Goal: Information Seeking & Learning: Learn about a topic

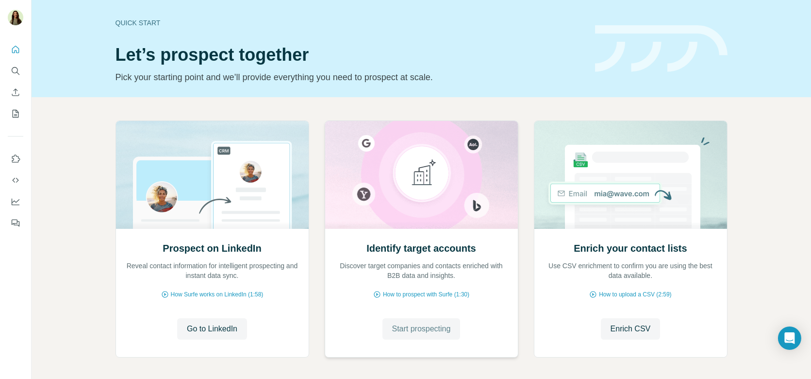
click at [416, 323] on span "Start prospecting" at bounding box center [421, 329] width 59 height 12
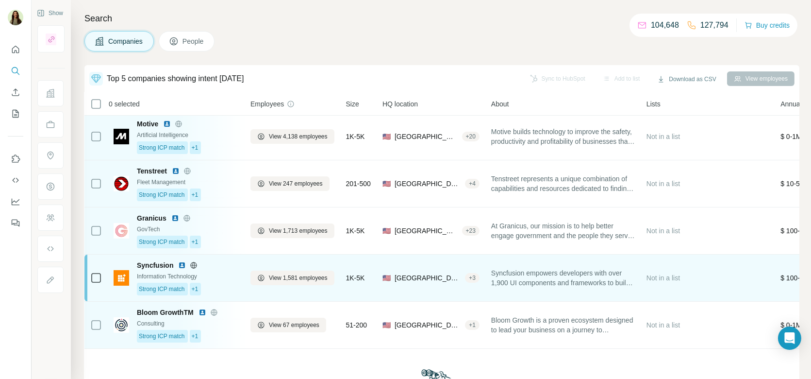
scroll to position [2, 0]
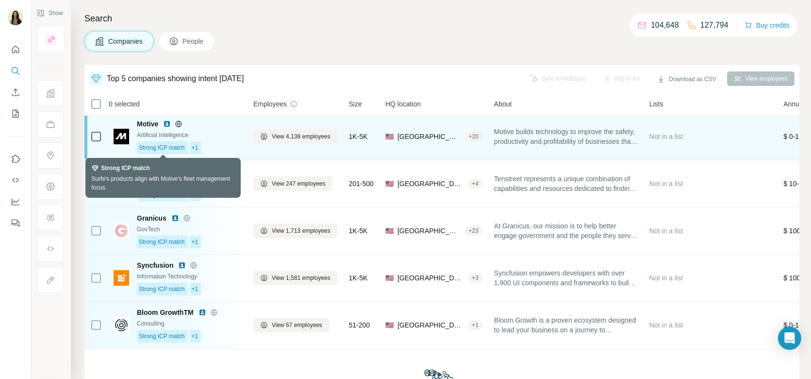
click at [175, 148] on span "Strong ICP match" at bounding box center [162, 147] width 46 height 9
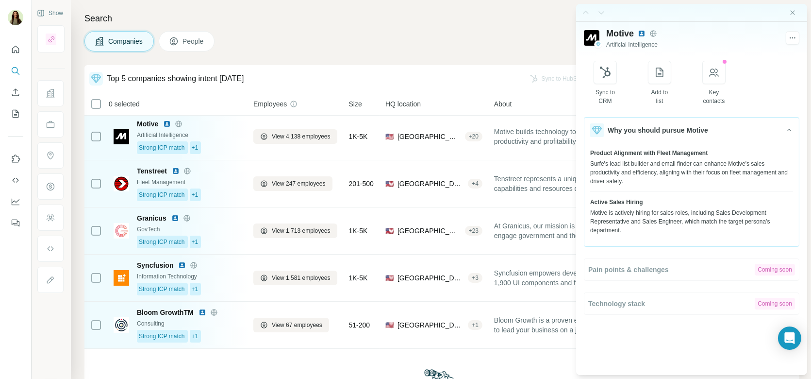
drag, startPoint x: 599, startPoint y: 203, endPoint x: 668, endPoint y: 218, distance: 71.6
click at [668, 218] on div "Active Sales Hiring Motive is actively hiring for sales roles, including Sales …" at bounding box center [691, 216] width 203 height 37
drag, startPoint x: 655, startPoint y: 218, endPoint x: 639, endPoint y: 216, distance: 16.7
click at [639, 216] on div "Motive is actively hiring for sales roles, including Sales Development Represen…" at bounding box center [691, 221] width 203 height 26
click at [788, 12] on div at bounding box center [691, 13] width 231 height 18
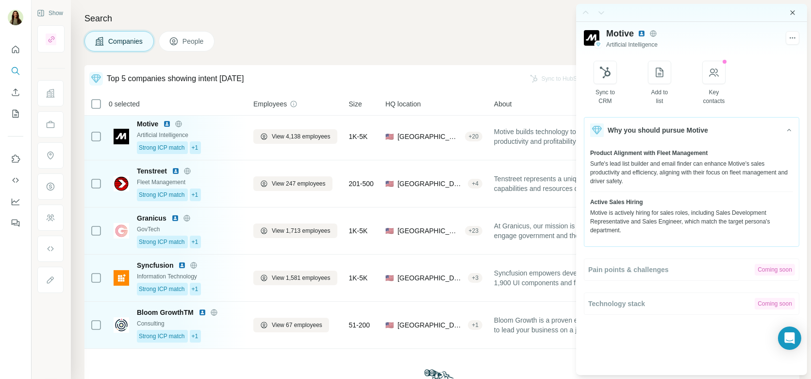
click at [794, 10] on icon "Close side panel" at bounding box center [793, 13] width 8 height 8
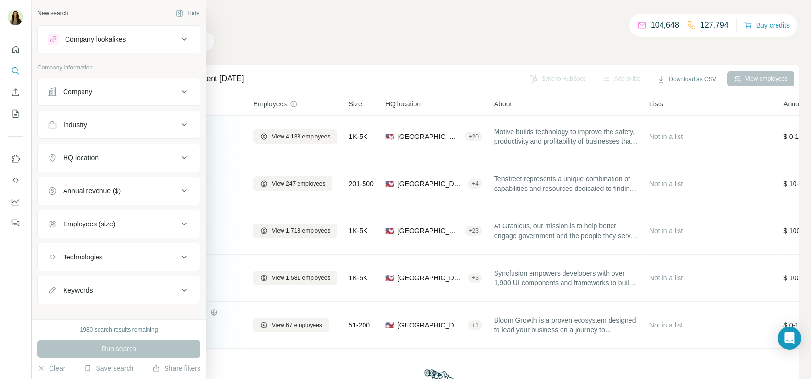
click at [94, 85] on button "Company" at bounding box center [119, 91] width 162 height 23
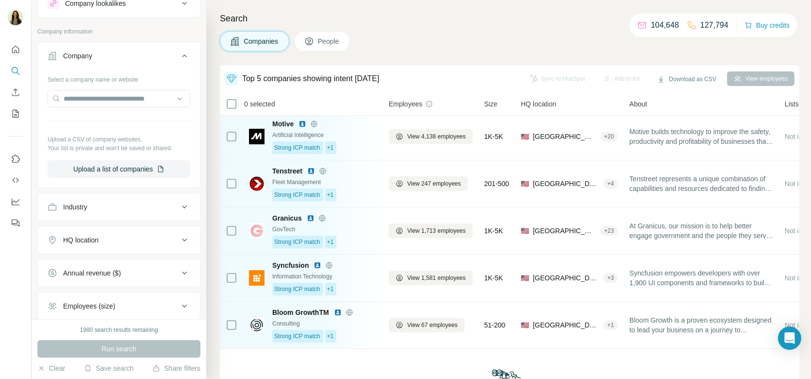
scroll to position [0, 0]
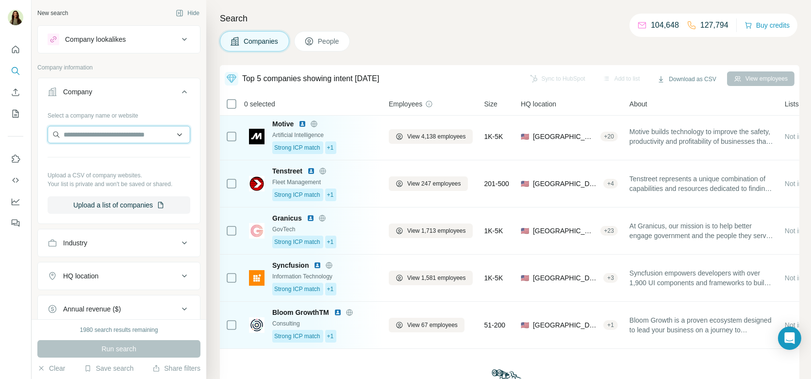
click at [114, 133] on input "text" at bounding box center [119, 134] width 143 height 17
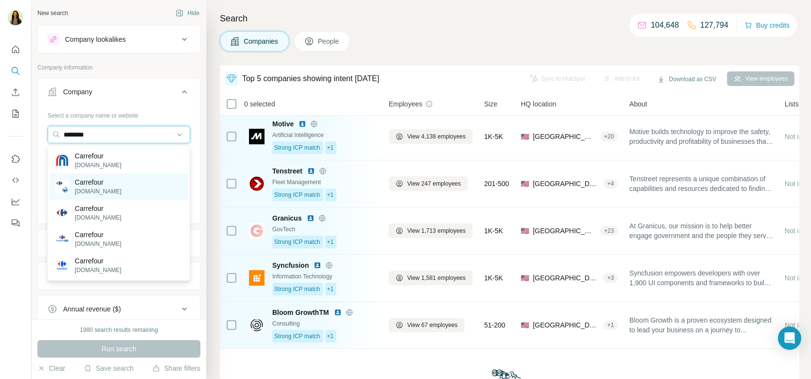
type input "********"
click at [93, 189] on p "carrefour.com" at bounding box center [98, 191] width 47 height 9
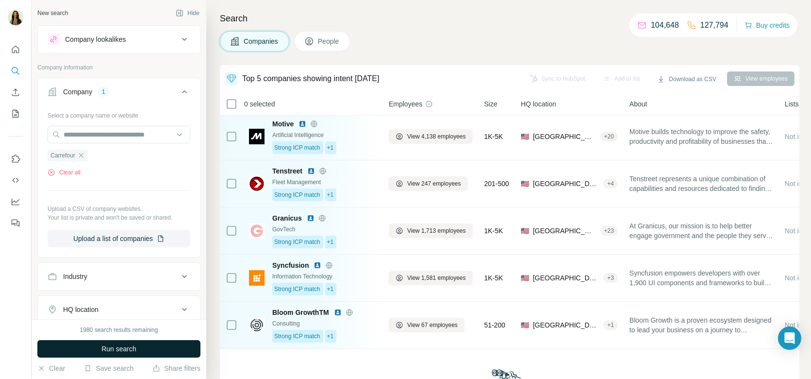
click at [112, 344] on span "Run search" at bounding box center [118, 349] width 35 height 10
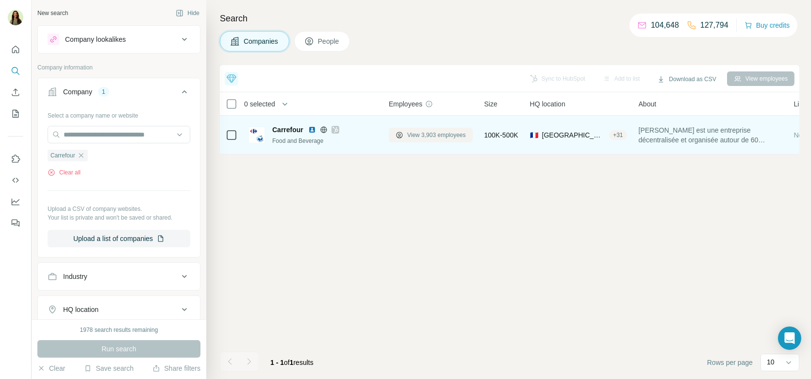
click at [424, 135] on span "View 3,903 employees" at bounding box center [436, 135] width 59 height 9
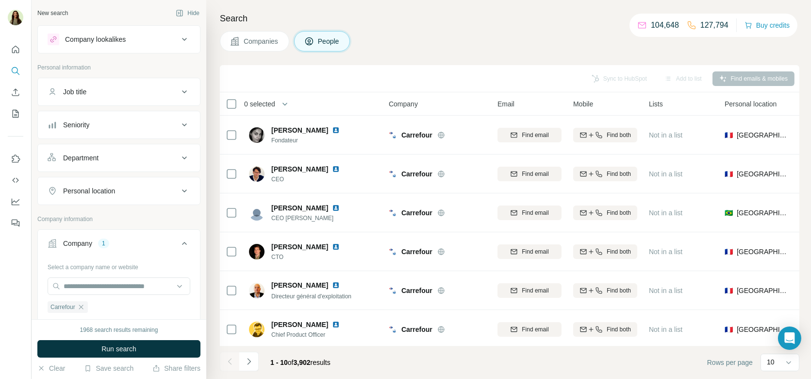
click at [101, 95] on div "Job title" at bounding box center [113, 92] width 131 height 10
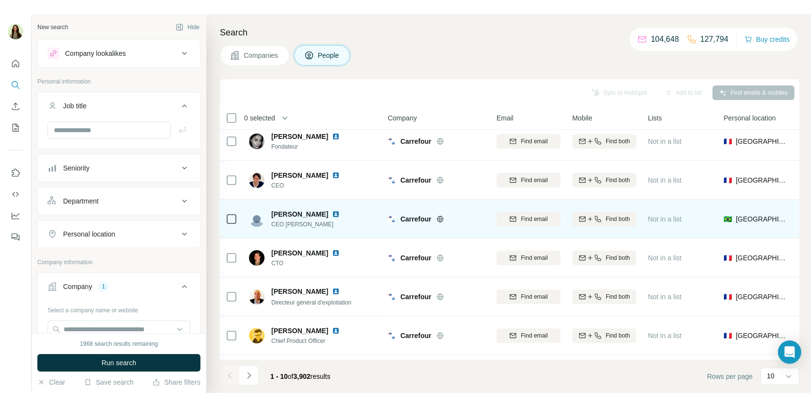
scroll to position [2, 1]
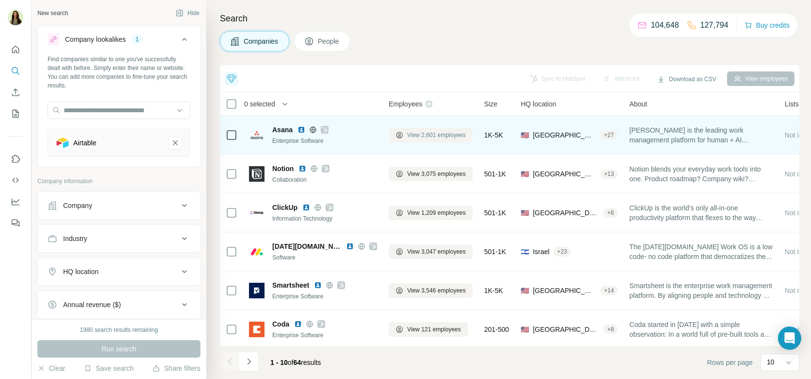
click at [424, 131] on span "View 2,601 employees" at bounding box center [436, 135] width 59 height 9
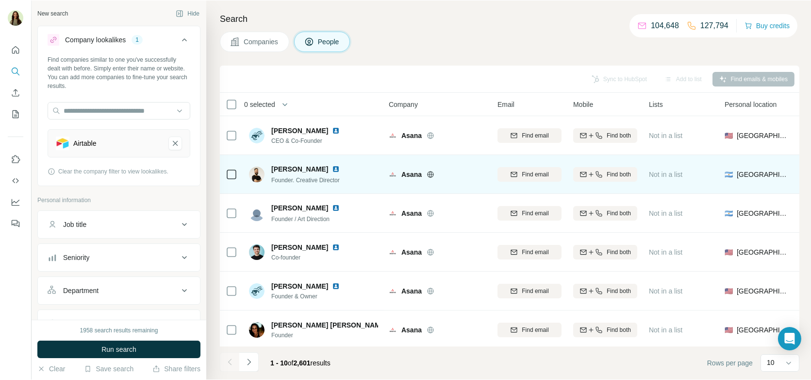
scroll to position [158, 0]
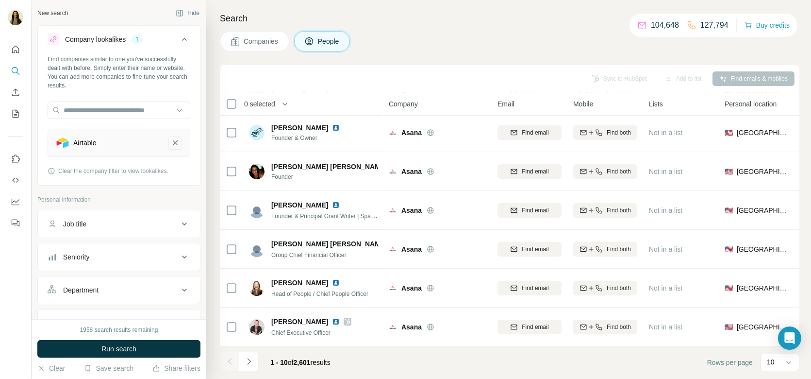
click at [173, 140] on icon "Airtable-remove-button" at bounding box center [175, 142] width 5 height 5
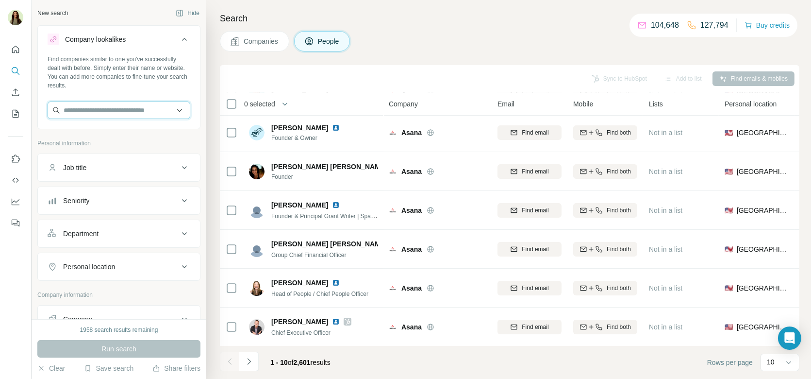
click at [134, 113] on input "text" at bounding box center [119, 109] width 143 height 17
type input "*"
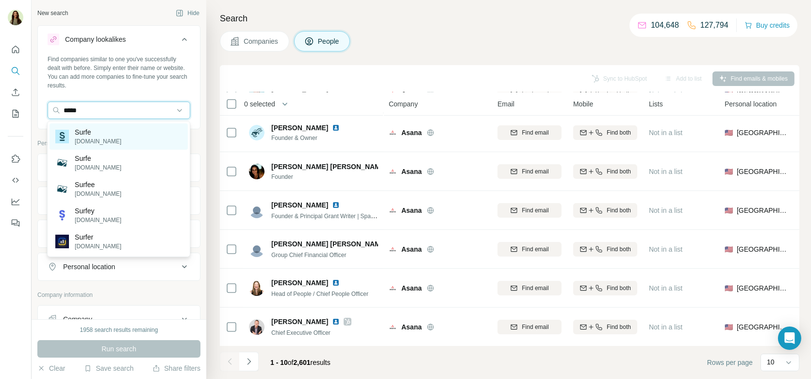
type input "*****"
click at [146, 134] on div "Surfe surfe.com" at bounding box center [119, 136] width 138 height 26
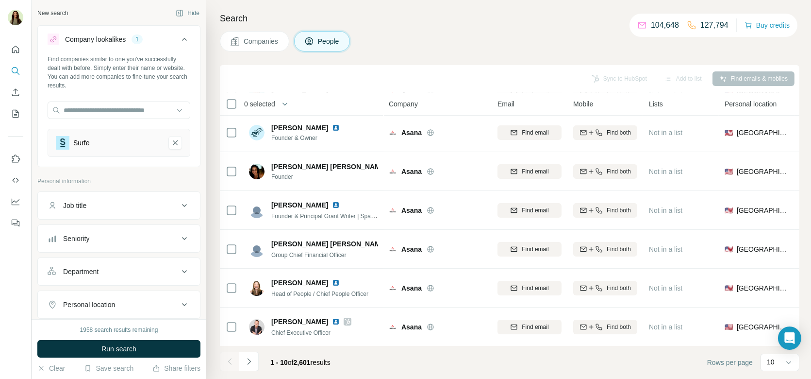
click at [113, 344] on span "Run search" at bounding box center [118, 349] width 35 height 10
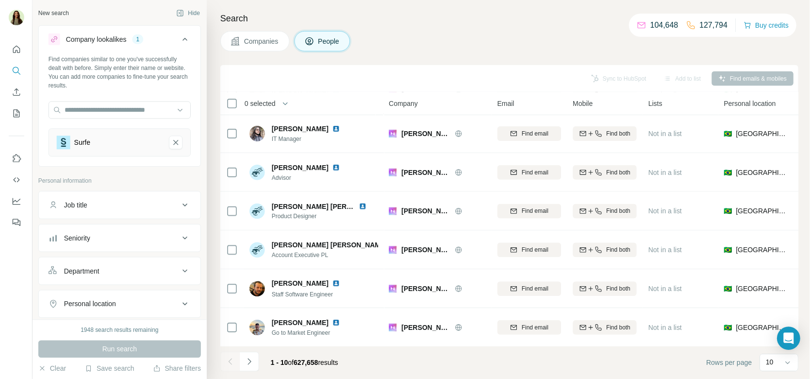
scroll to position [158, 0]
click at [257, 38] on span "Companies" at bounding box center [261, 41] width 35 height 10
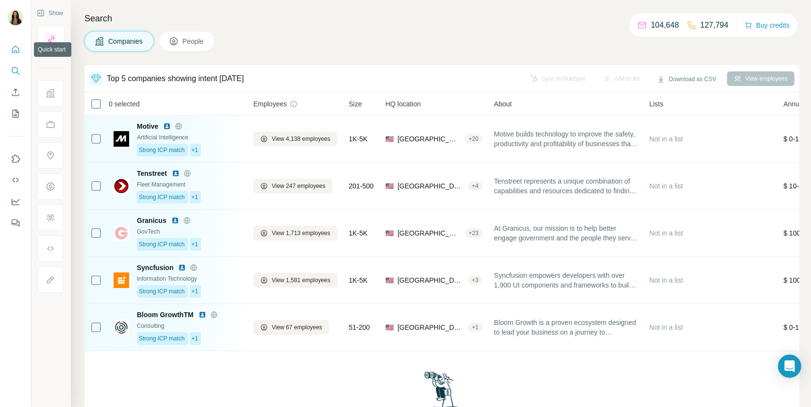
click at [17, 52] on icon "Quick start" at bounding box center [16, 50] width 10 height 10
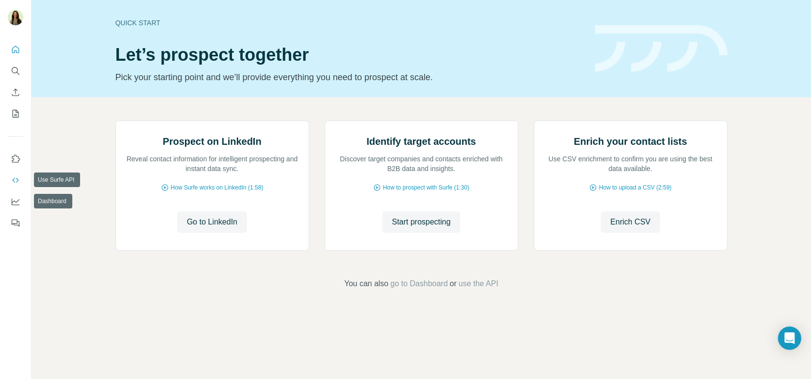
click at [17, 178] on icon "Use Surfe API" at bounding box center [15, 180] width 6 height 5
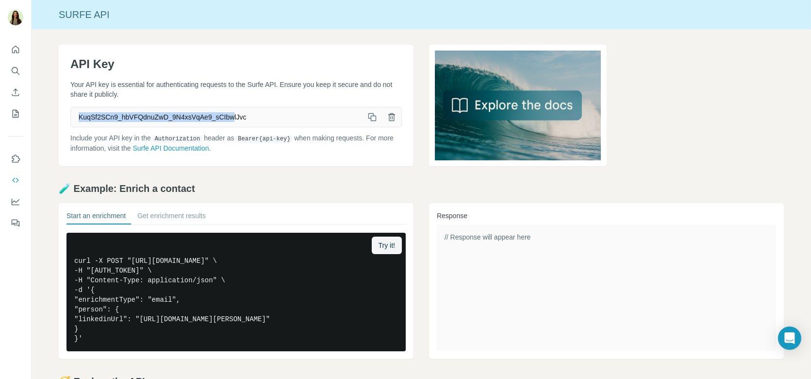
drag, startPoint x: 74, startPoint y: 116, endPoint x: 237, endPoint y: 118, distance: 163.6
click at [237, 118] on span "KuqSf2SCn9_hbVFQdnuZwD_9N4xsVqAe9_sCIbwlJvc" at bounding box center [217, 116] width 292 height 17
click at [43, 153] on div "API Key Your API key is essential for authenticating requests to the Surfe API.…" at bounding box center [422, 259] width 780 height 461
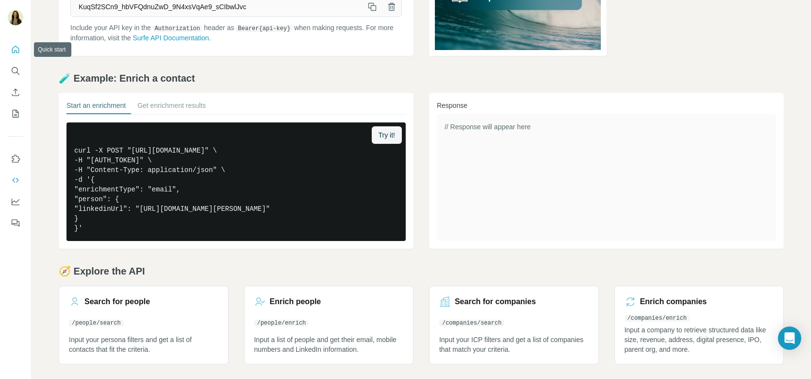
click at [12, 54] on icon "Quick start" at bounding box center [16, 50] width 10 height 10
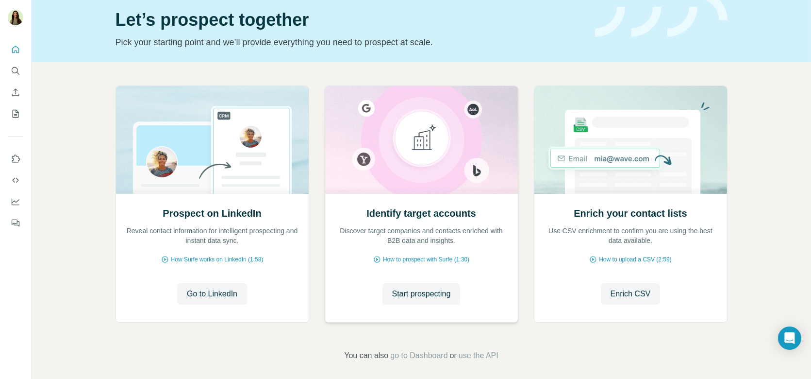
scroll to position [40, 0]
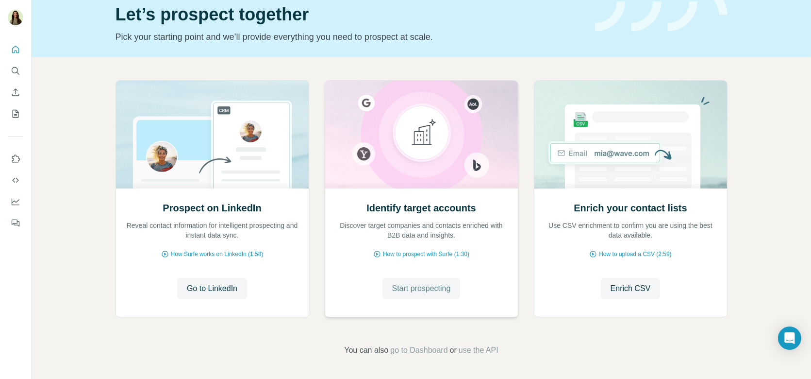
click at [414, 285] on span "Start prospecting" at bounding box center [421, 289] width 59 height 12
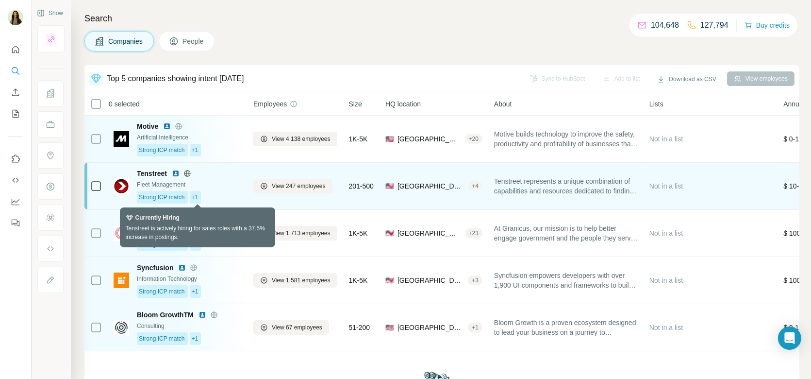
click at [192, 199] on div "+1" at bounding box center [196, 197] width 12 height 13
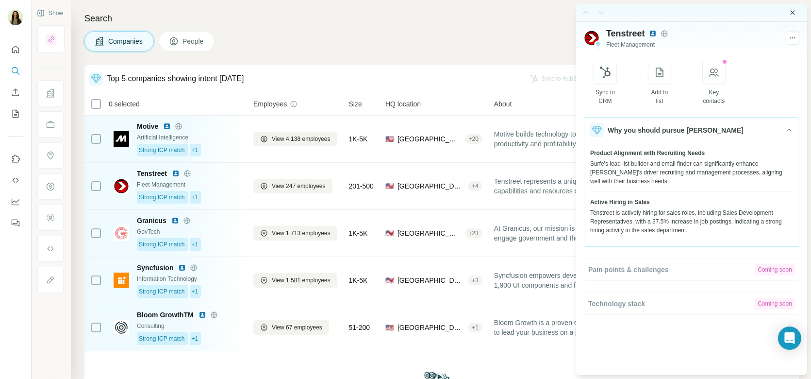
click at [792, 13] on icon "Close side panel" at bounding box center [793, 12] width 4 height 4
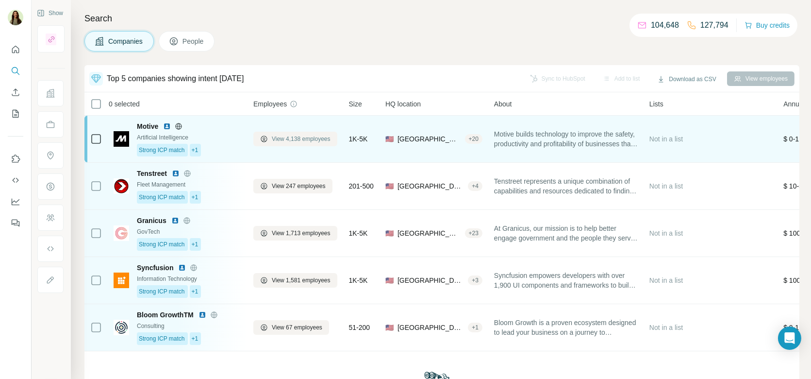
click at [274, 135] on span "View 4,138 employees" at bounding box center [301, 138] width 59 height 9
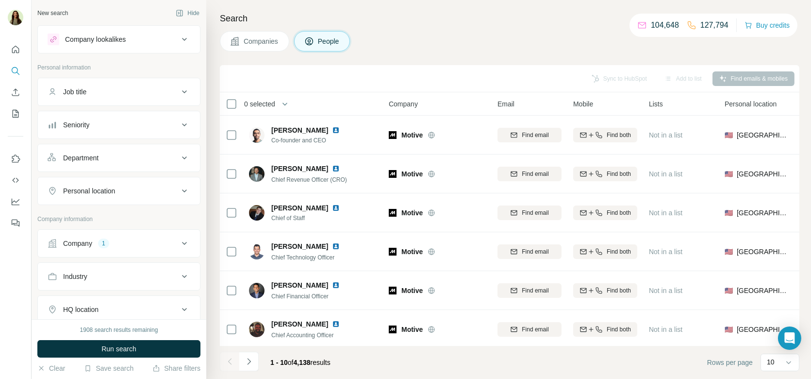
click at [103, 91] on div "Job title" at bounding box center [113, 92] width 131 height 10
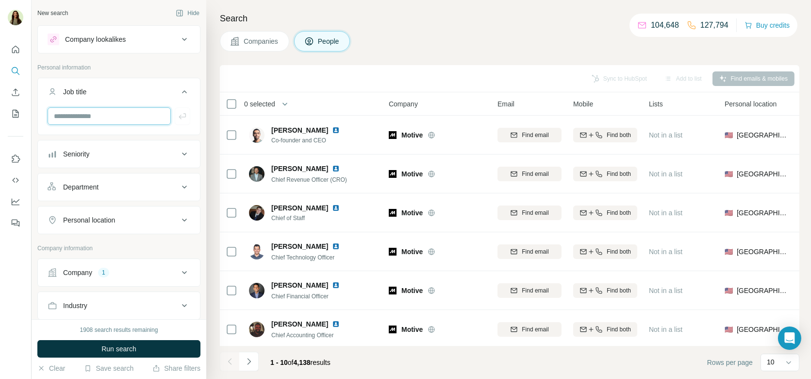
click at [100, 115] on input "text" at bounding box center [109, 115] width 123 height 17
type input "********"
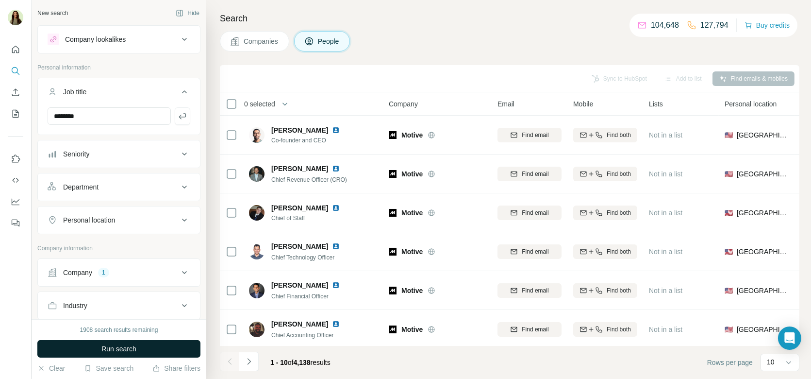
click at [110, 351] on span "Run search" at bounding box center [118, 349] width 35 height 10
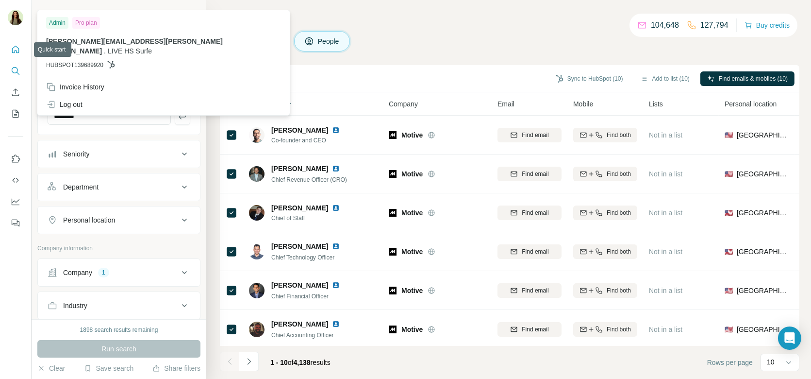
click at [18, 53] on icon "Quick start" at bounding box center [15, 49] width 7 height 7
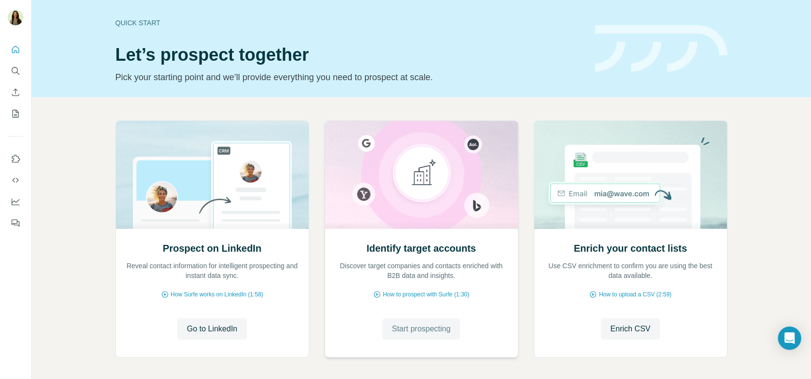
click at [443, 336] on button "Start prospecting" at bounding box center [422, 328] width 78 height 21
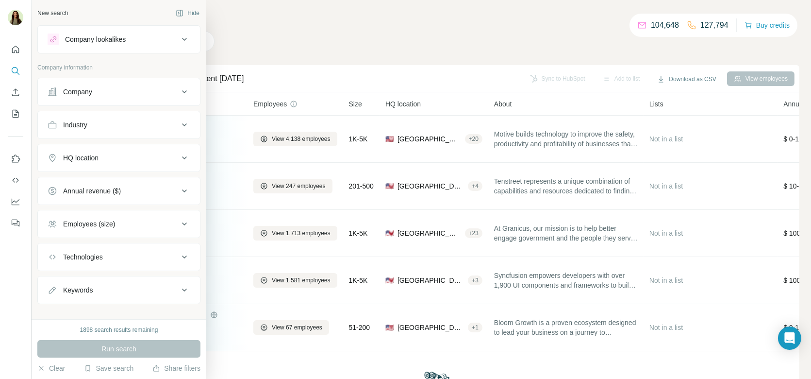
click at [84, 90] on div "Company" at bounding box center [77, 92] width 29 height 10
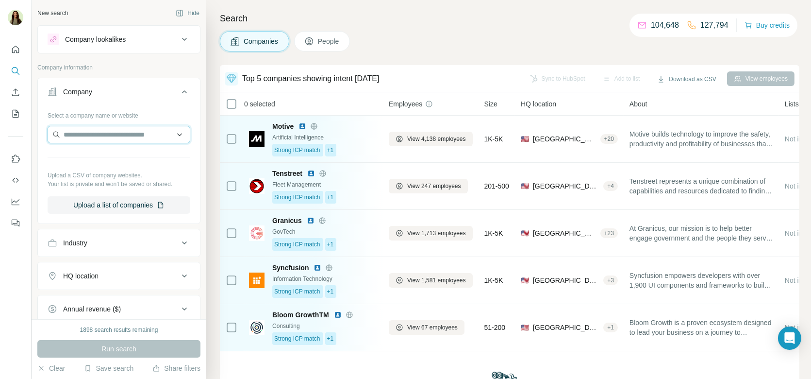
click at [92, 132] on input "text" at bounding box center [119, 134] width 143 height 17
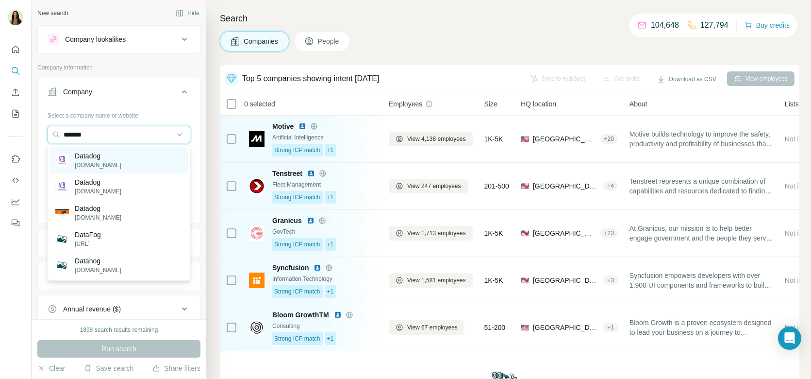
type input "*******"
click at [134, 152] on div "Datadog datadoghq.com" at bounding box center [119, 160] width 138 height 26
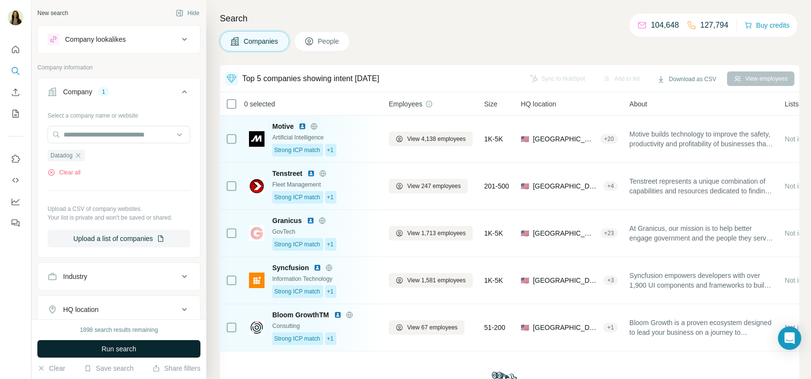
click at [148, 343] on button "Run search" at bounding box center [118, 348] width 163 height 17
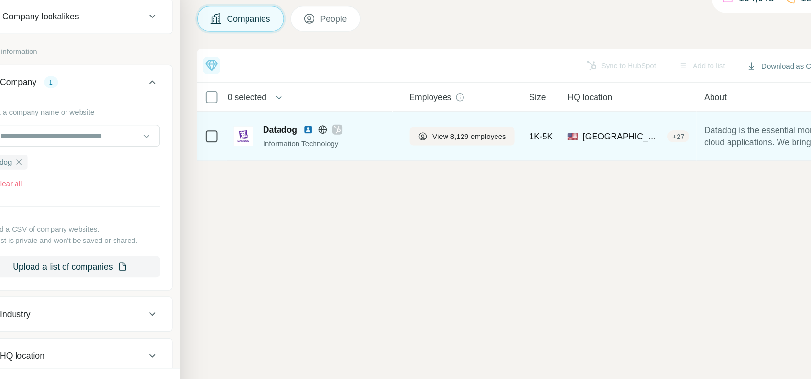
click at [308, 130] on img at bounding box center [308, 130] width 8 height 8
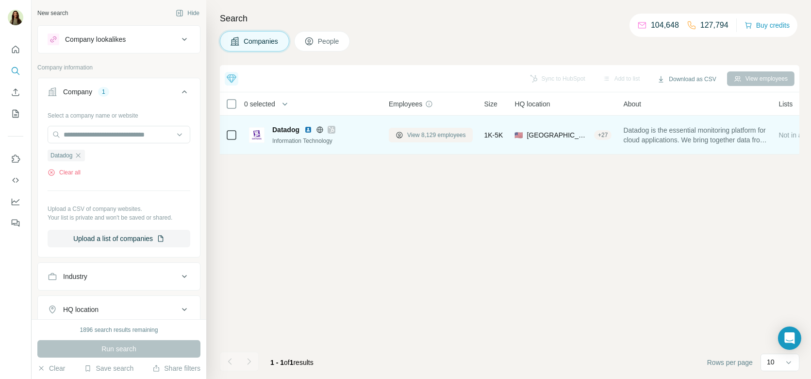
click at [407, 139] on button "View 8,129 employees" at bounding box center [431, 135] width 84 height 15
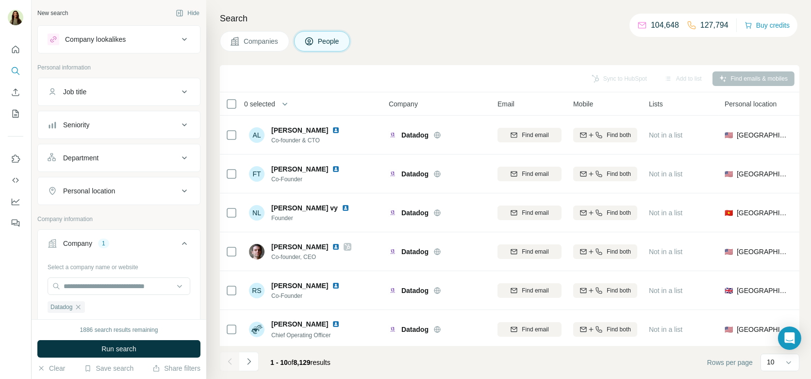
click at [258, 35] on button "Companies" at bounding box center [254, 41] width 69 height 20
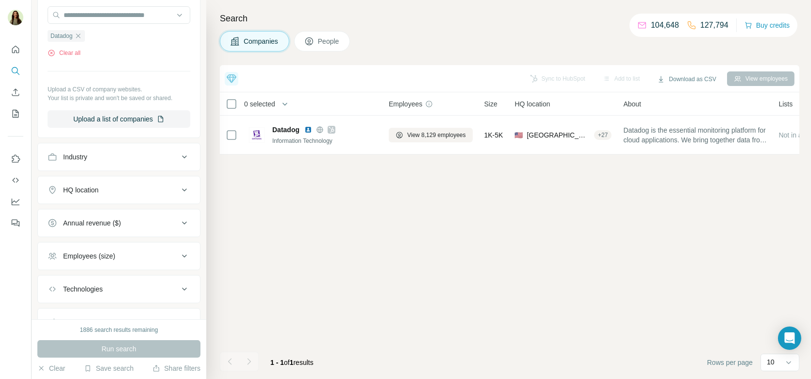
scroll to position [130, 0]
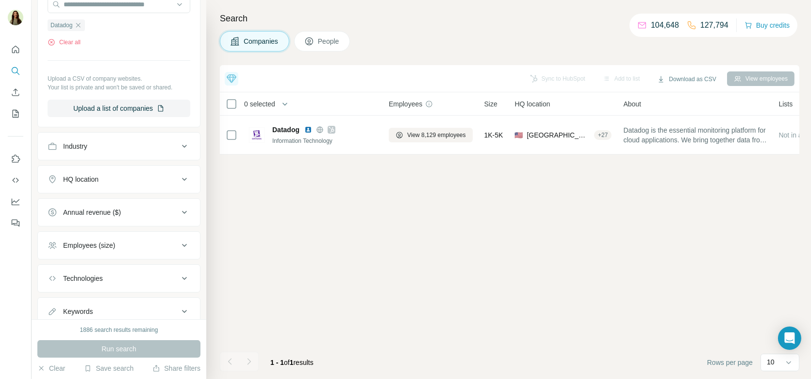
click at [115, 234] on button "Employees (size)" at bounding box center [119, 245] width 162 height 23
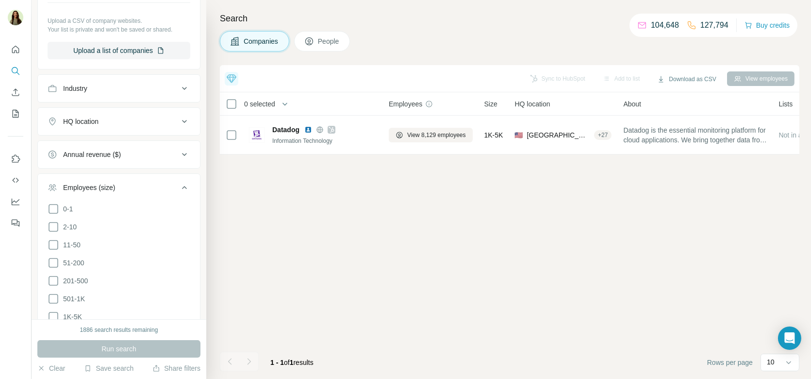
scroll to position [181, 0]
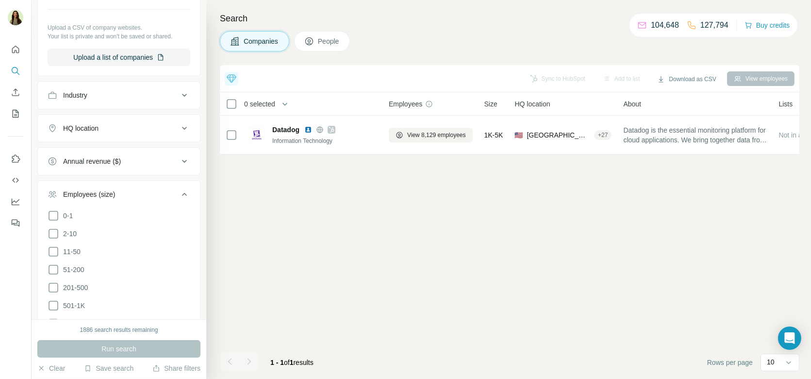
click at [96, 136] on button "HQ location" at bounding box center [119, 128] width 162 height 23
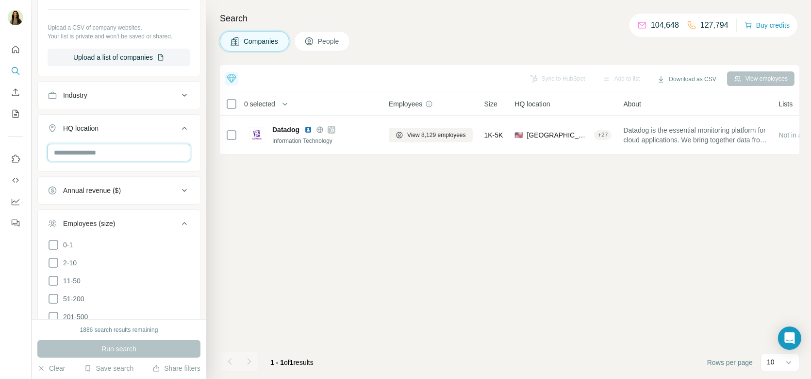
click at [100, 145] on input "text" at bounding box center [119, 152] width 143 height 17
click at [131, 125] on div "HQ location" at bounding box center [113, 128] width 131 height 10
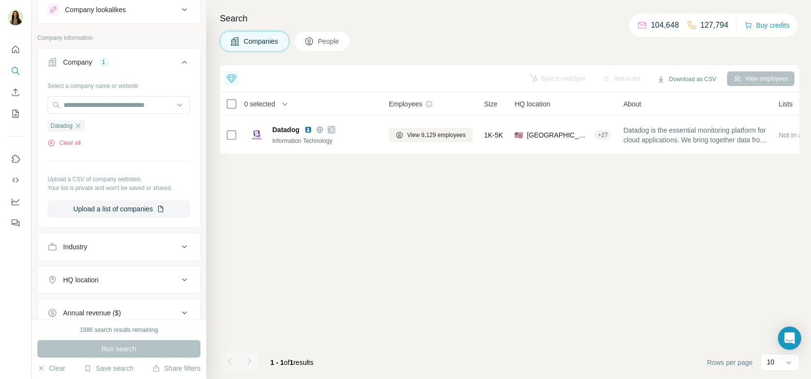
scroll to position [0, 0]
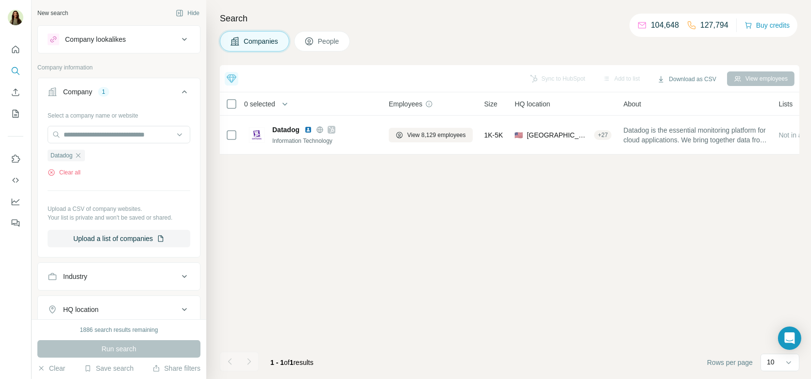
click at [319, 43] on span "People" at bounding box center [329, 41] width 22 height 10
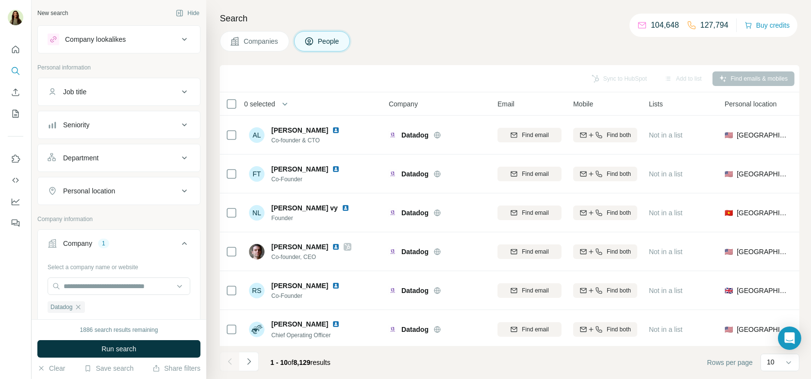
click at [274, 104] on span "0 selected" at bounding box center [259, 104] width 31 height 10
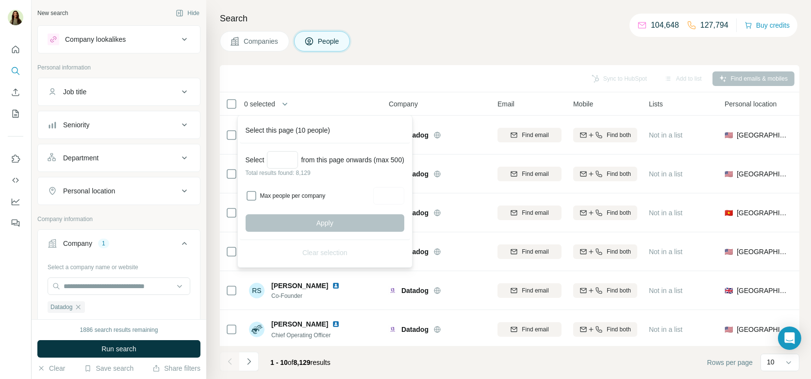
click at [327, 85] on div "Sync to HubSpot Add to list Find emails & mobiles" at bounding box center [510, 78] width 570 height 17
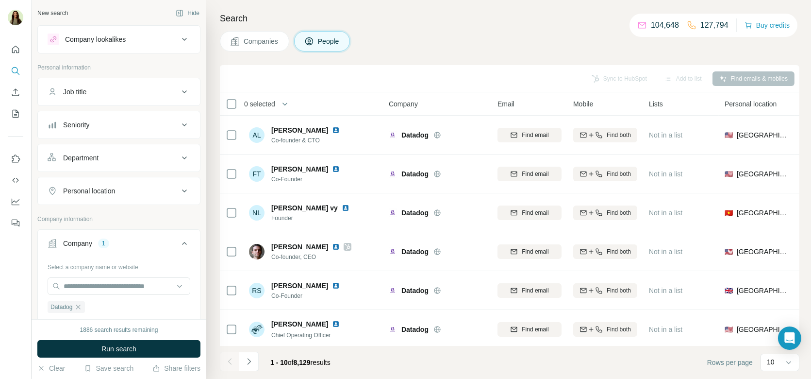
click at [101, 89] on div "Job title" at bounding box center [113, 92] width 131 height 10
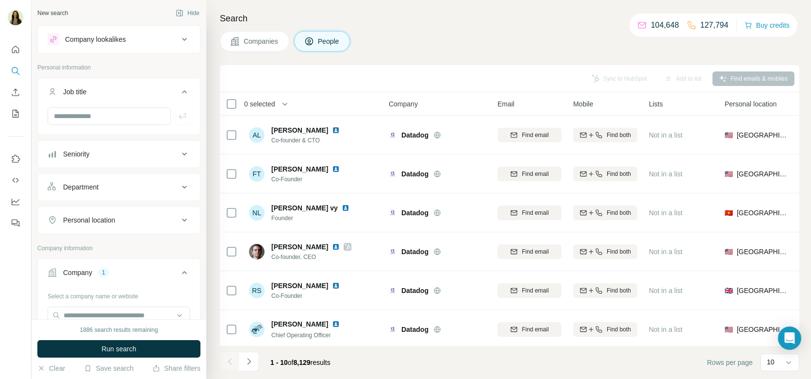
click at [183, 95] on icon at bounding box center [185, 92] width 12 height 12
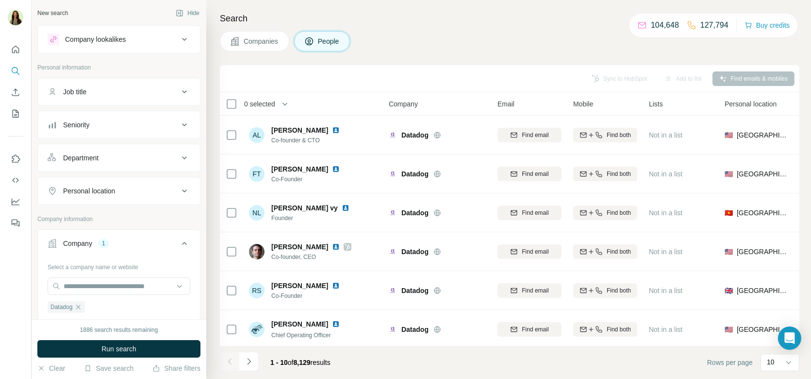
click at [164, 124] on div "Seniority" at bounding box center [113, 125] width 131 height 10
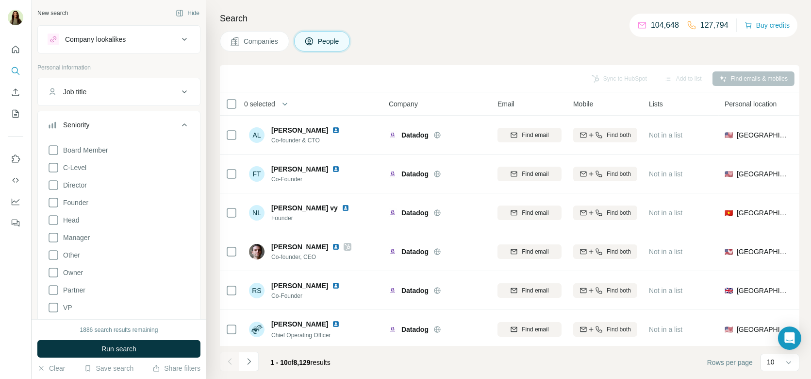
click at [154, 76] on div "Personal information" at bounding box center [118, 70] width 163 height 15
click at [158, 88] on div "Job title" at bounding box center [113, 92] width 131 height 10
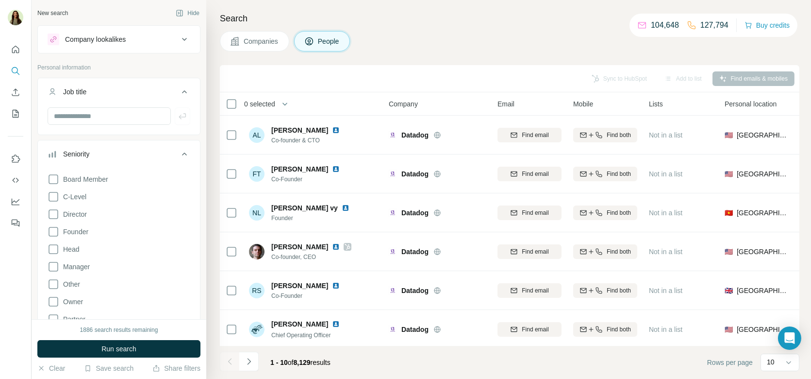
click at [174, 91] on div "Job title" at bounding box center [113, 92] width 131 height 10
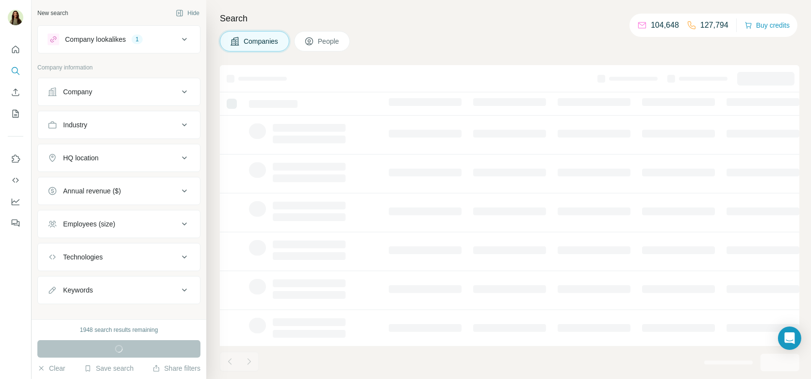
click at [118, 38] on div "Company lookalikes" at bounding box center [95, 39] width 61 height 10
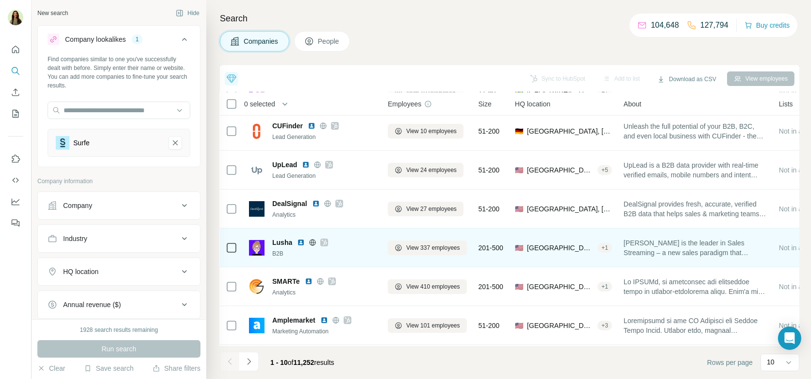
scroll to position [69, 1]
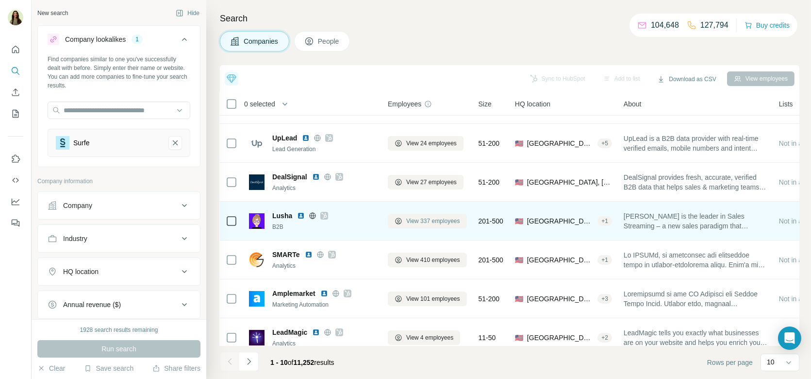
click at [415, 223] on span "View 337 employees" at bounding box center [433, 221] width 54 height 9
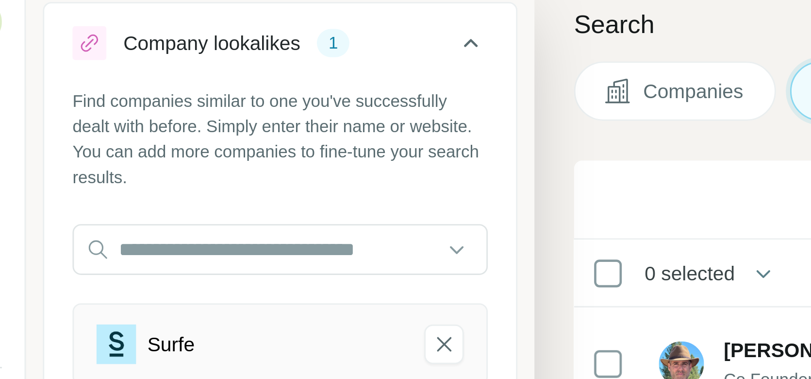
scroll to position [16, 0]
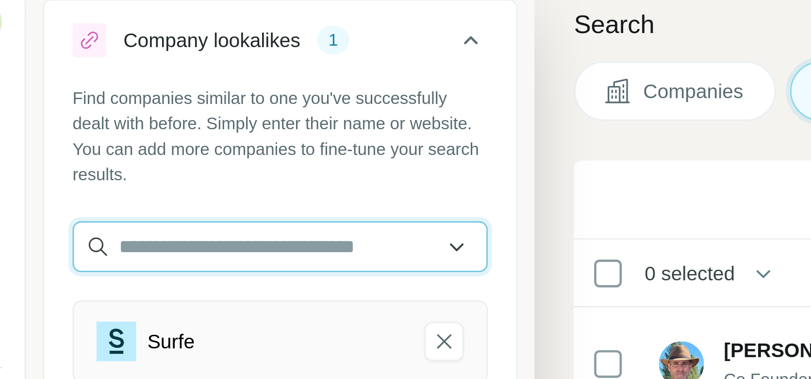
click at [80, 93] on input "text" at bounding box center [119, 94] width 143 height 17
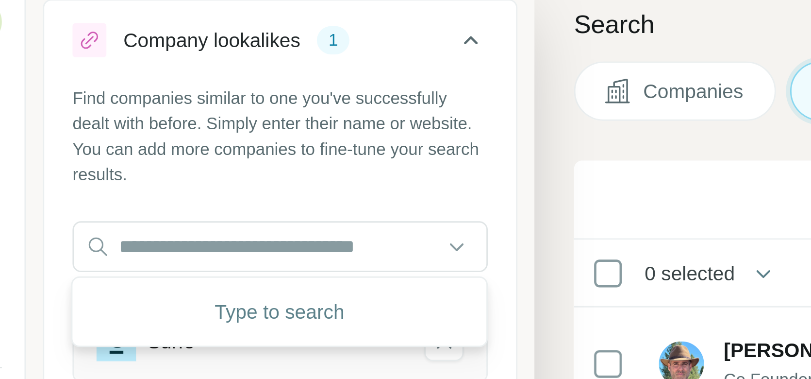
click at [82, 81] on div "Find companies similar to one you've successfully dealt with before. Simply ent…" at bounding box center [119, 103] width 162 height 128
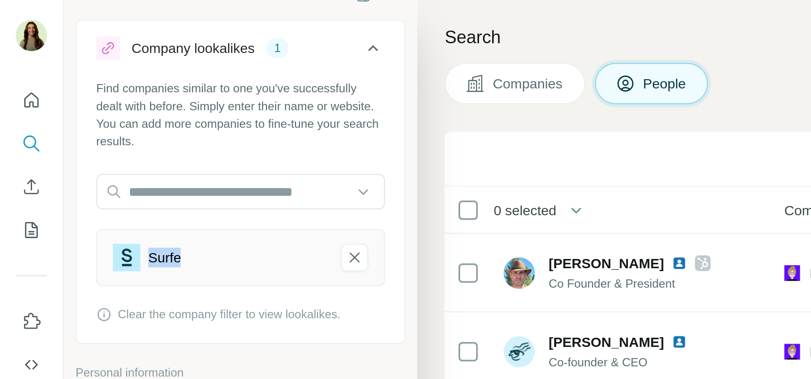
drag, startPoint x: 71, startPoint y: 125, endPoint x: 111, endPoint y: 125, distance: 39.8
click at [112, 125] on div "Surfe" at bounding box center [108, 127] width 105 height 14
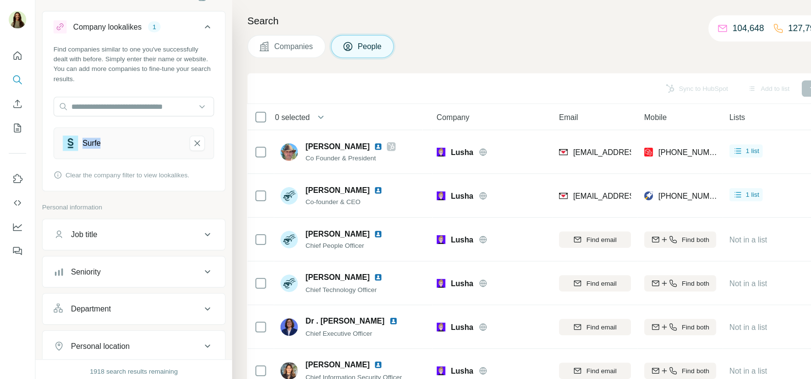
click at [276, 43] on span "Companies" at bounding box center [261, 41] width 35 height 10
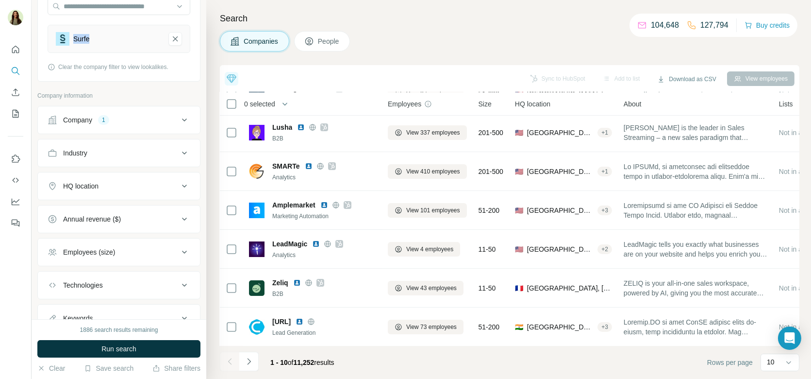
scroll to position [112, 0]
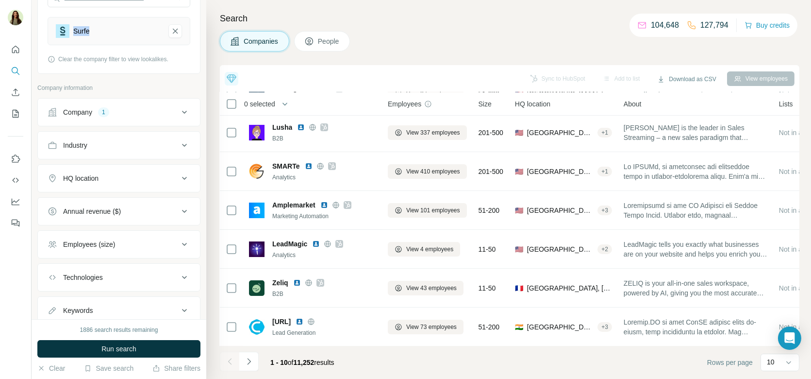
click at [128, 176] on div "HQ location" at bounding box center [113, 178] width 131 height 10
click at [105, 196] on input "text" at bounding box center [119, 202] width 143 height 17
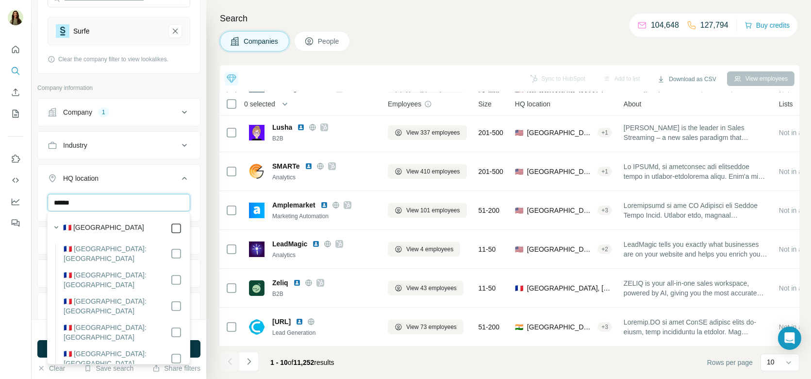
type input "******"
click at [198, 348] on button "Run search" at bounding box center [118, 348] width 163 height 17
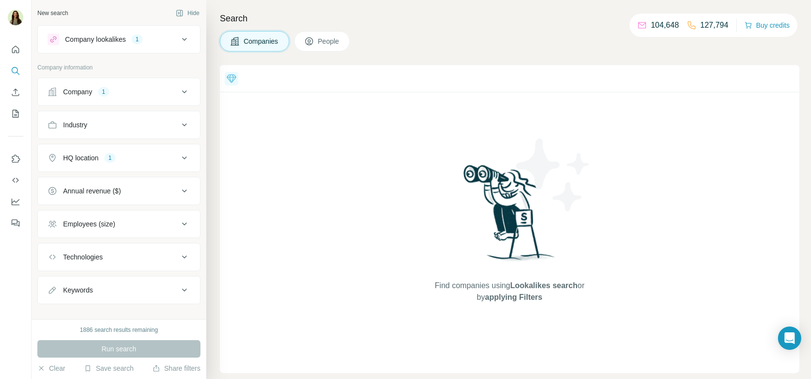
click at [118, 37] on div "Company lookalikes" at bounding box center [95, 39] width 61 height 10
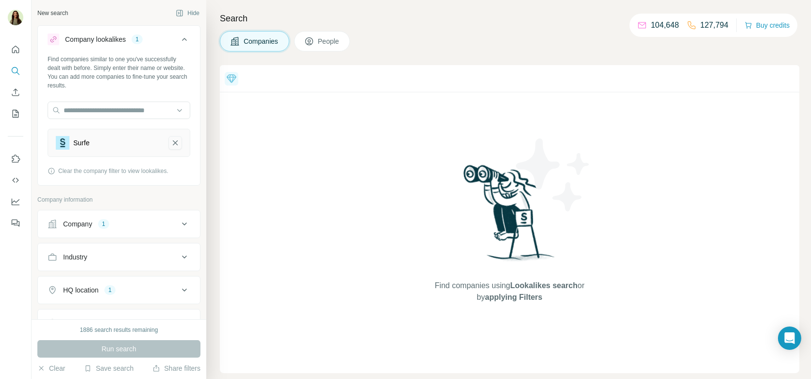
click at [181, 145] on button "Surfe-remove-button" at bounding box center [175, 143] width 14 height 14
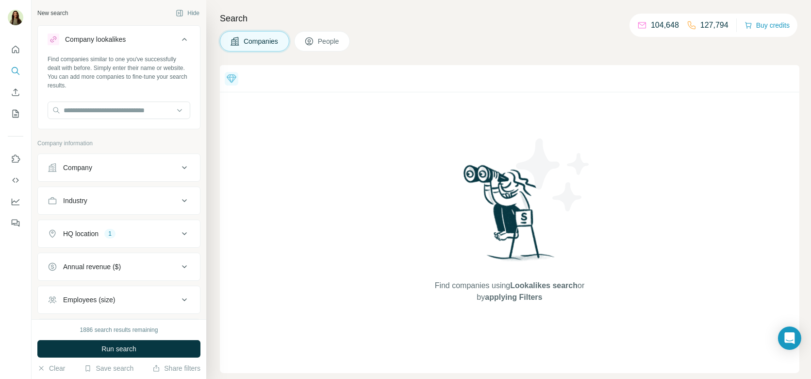
click at [184, 167] on icon at bounding box center [184, 167] width 5 height 3
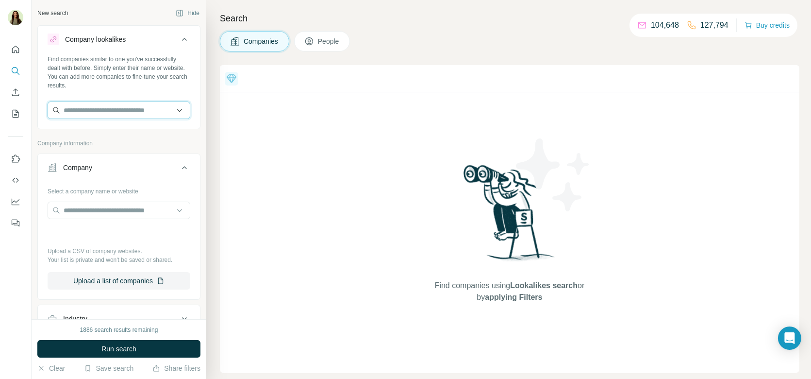
click at [141, 109] on input "text" at bounding box center [119, 109] width 143 height 17
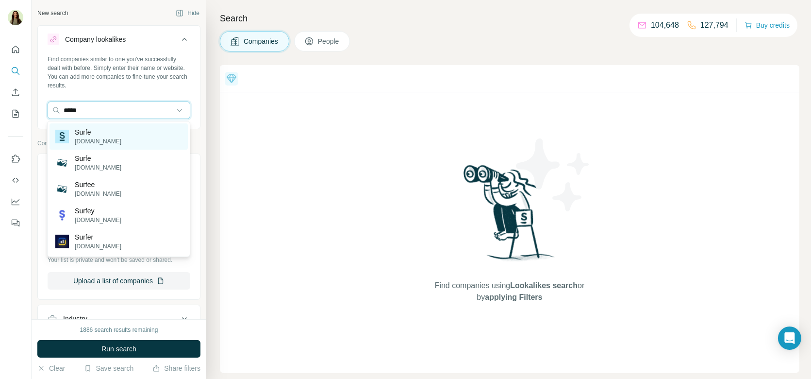
type input "*****"
click at [142, 138] on div "Surfe surfe.com" at bounding box center [119, 136] width 138 height 26
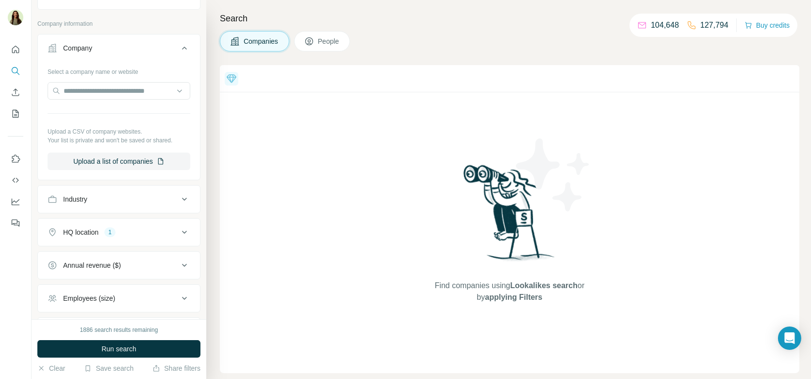
scroll to position [167, 0]
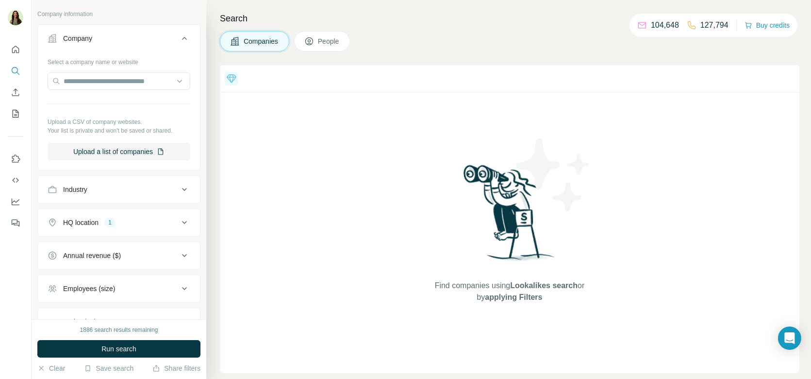
click at [122, 225] on button "HQ location 1" at bounding box center [119, 222] width 162 height 23
click at [113, 269] on icon "button" at bounding box center [117, 269] width 8 height 8
click at [80, 245] on input "text" at bounding box center [119, 246] width 143 height 17
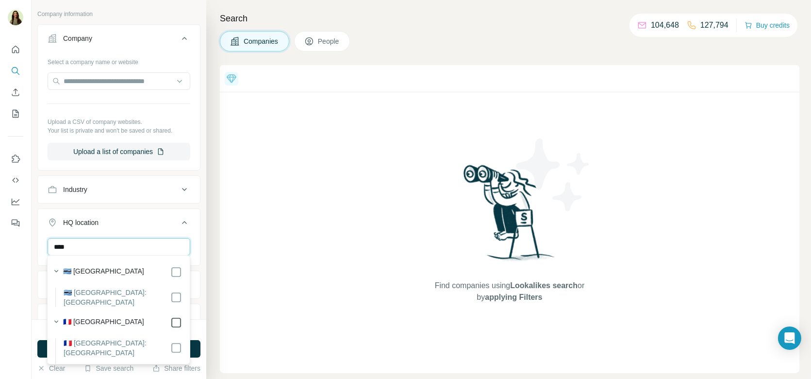
type input "****"
click at [195, 346] on button "Run search" at bounding box center [118, 348] width 163 height 17
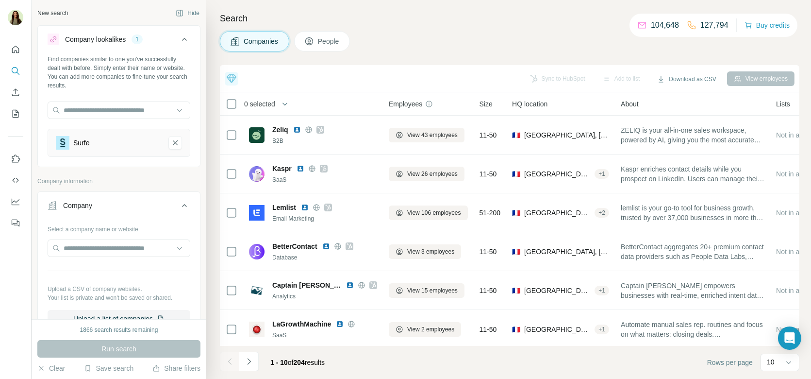
click at [312, 45] on icon at bounding box center [309, 41] width 10 height 10
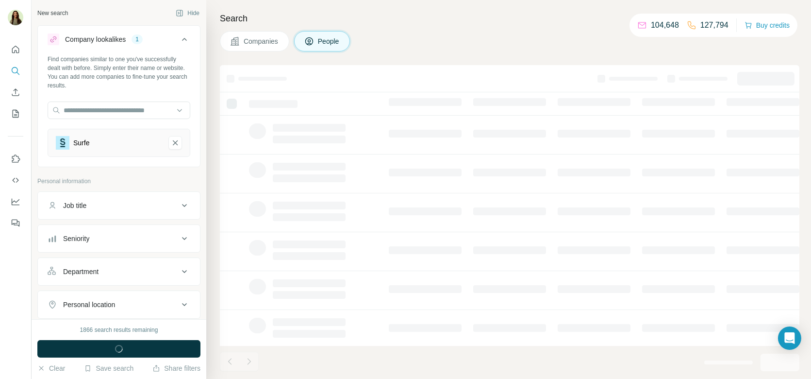
click at [134, 200] on div "Job title" at bounding box center [113, 205] width 131 height 10
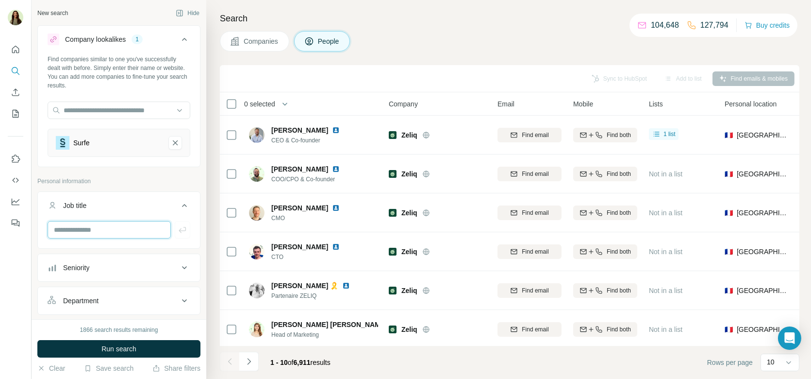
click at [89, 221] on input "text" at bounding box center [109, 229] width 123 height 17
click at [104, 226] on input "********" at bounding box center [109, 229] width 123 height 17
type input "***"
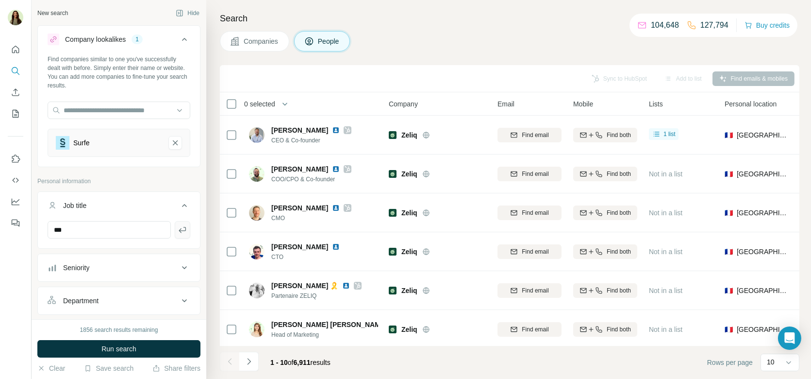
click at [180, 229] on icon "button" at bounding box center [182, 230] width 7 height 6
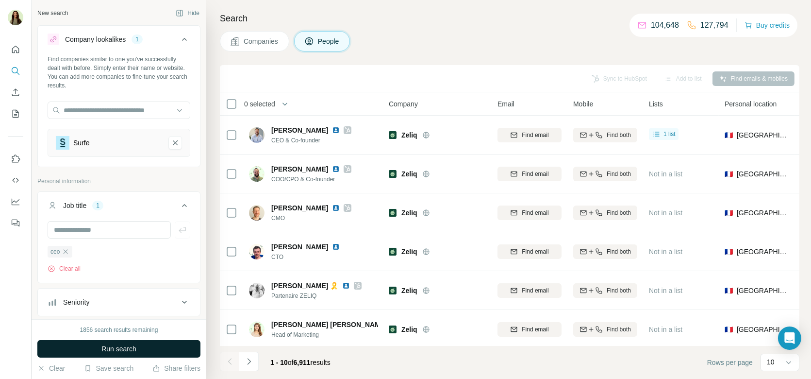
click at [130, 351] on span "Run search" at bounding box center [118, 349] width 35 height 10
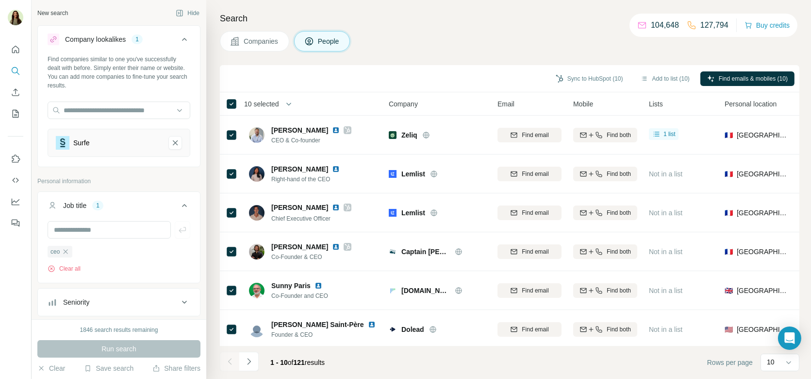
click at [264, 44] on span "Companies" at bounding box center [261, 41] width 35 height 10
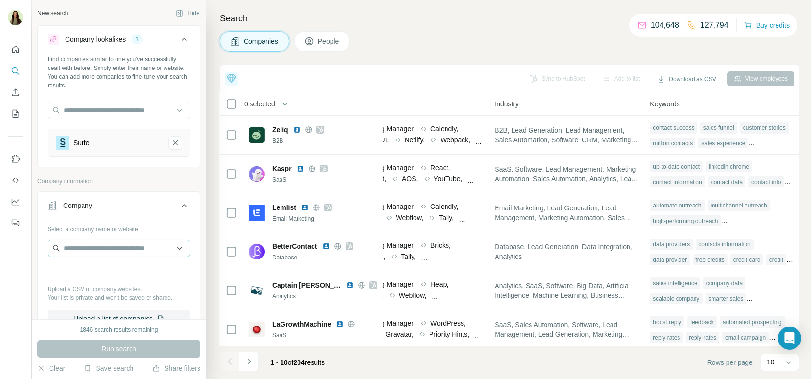
scroll to position [303, 0]
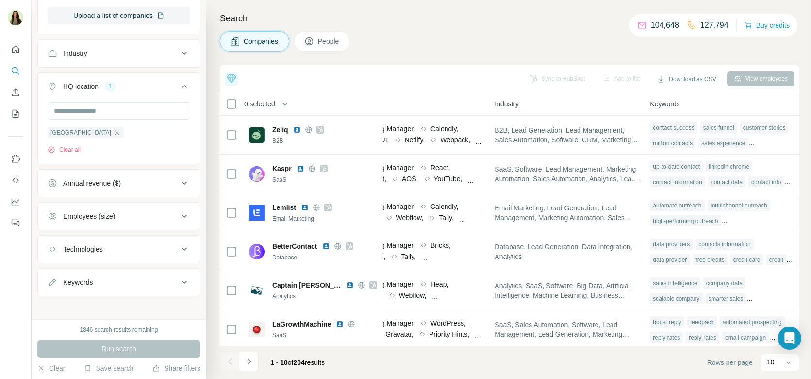
click at [97, 284] on button "Keywords" at bounding box center [119, 281] width 162 height 23
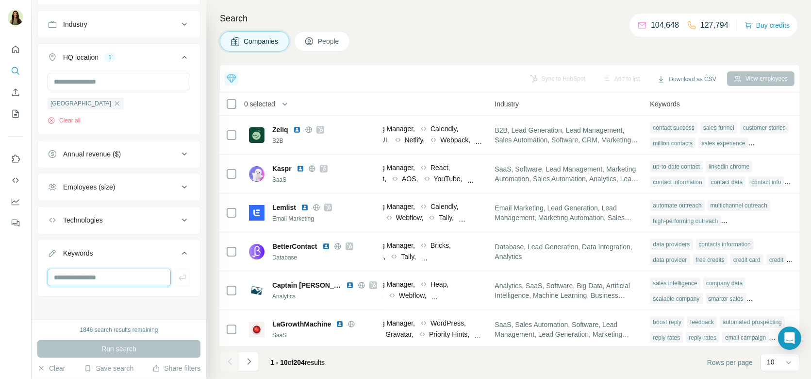
click at [91, 273] on input "text" at bounding box center [109, 276] width 123 height 17
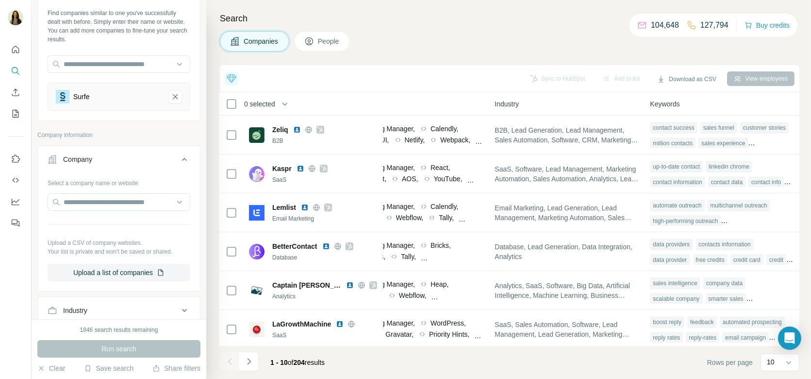
scroll to position [10, 0]
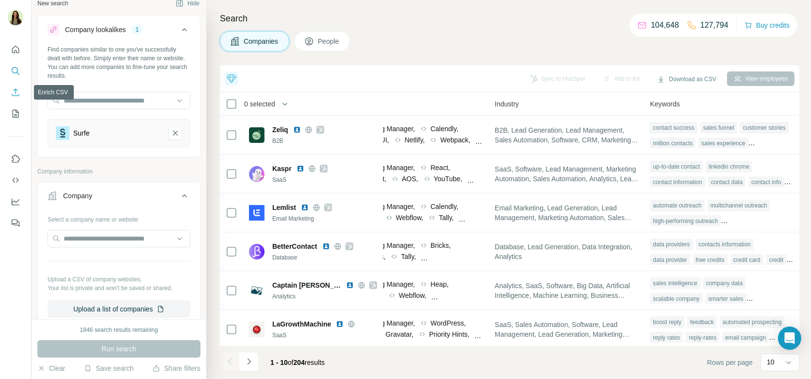
click at [18, 91] on icon "Enrich CSV" at bounding box center [16, 92] width 10 height 10
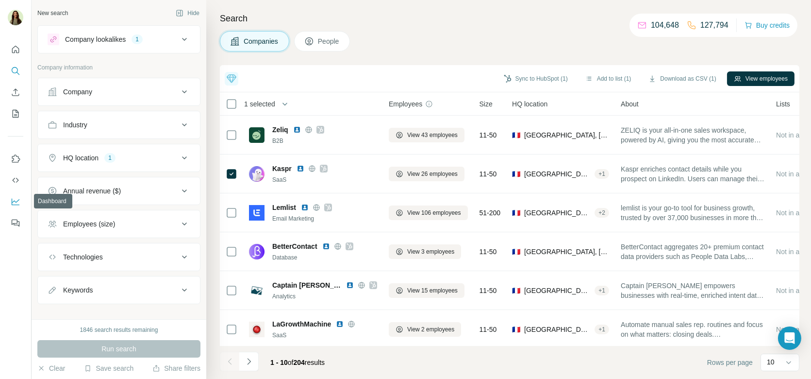
click at [13, 197] on icon "Dashboard" at bounding box center [16, 202] width 10 height 10
click at [13, 96] on icon "Enrich CSV" at bounding box center [15, 91] width 7 height 7
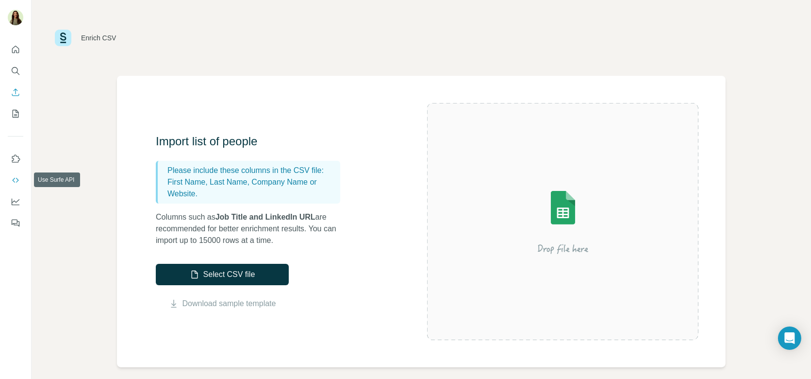
click at [16, 182] on icon "Use Surfe API" at bounding box center [16, 180] width 10 height 10
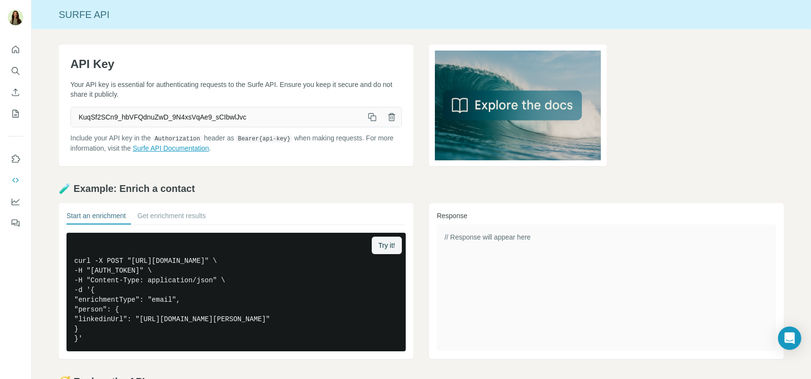
click at [201, 147] on link "Surfe API Documentation" at bounding box center [171, 148] width 76 height 8
click at [15, 54] on icon "Quick start" at bounding box center [16, 50] width 10 height 10
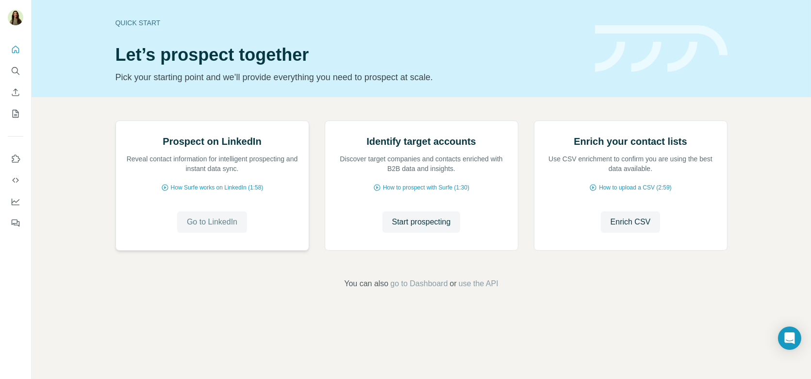
click at [216, 228] on span "Go to LinkedIn" at bounding box center [212, 222] width 50 height 12
click at [403, 228] on span "Start prospecting" at bounding box center [421, 222] width 59 height 12
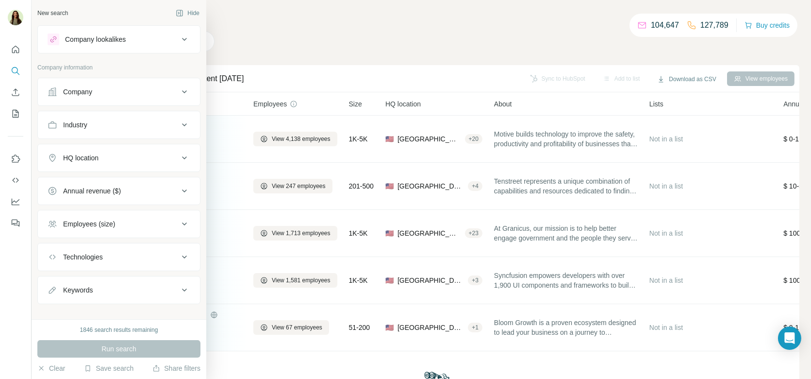
click at [100, 100] on button "Company" at bounding box center [119, 91] width 162 height 23
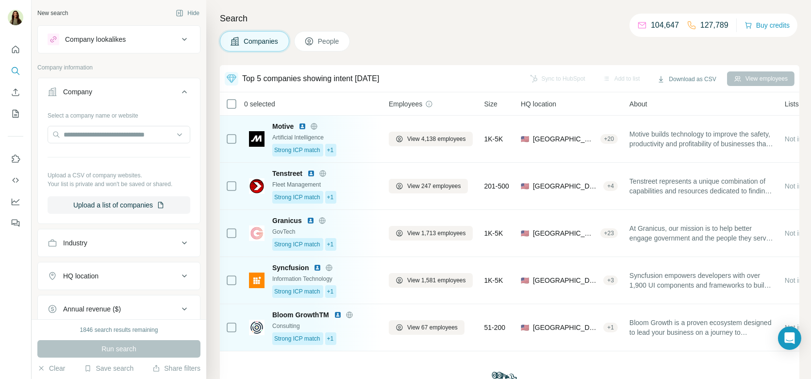
click at [109, 39] on div "Company lookalikes" at bounding box center [95, 39] width 61 height 10
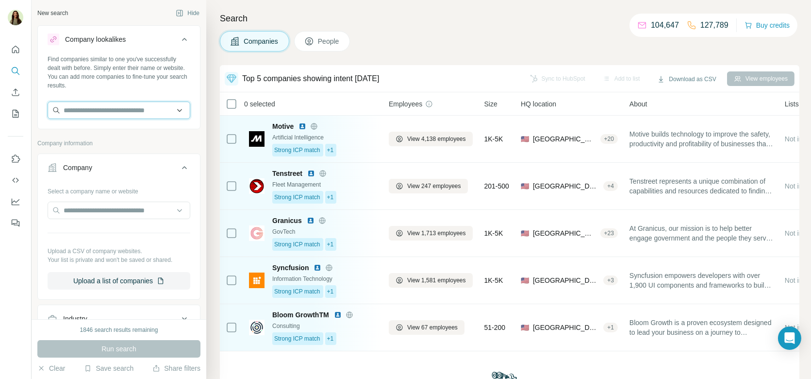
click at [92, 107] on input "text" at bounding box center [119, 109] width 143 height 17
paste input "****"
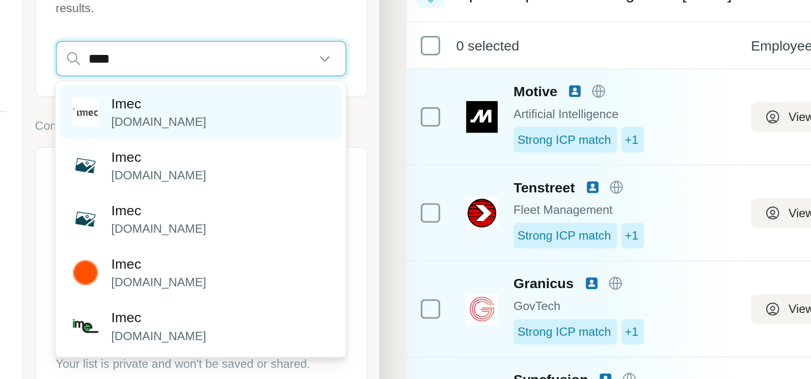
type input "****"
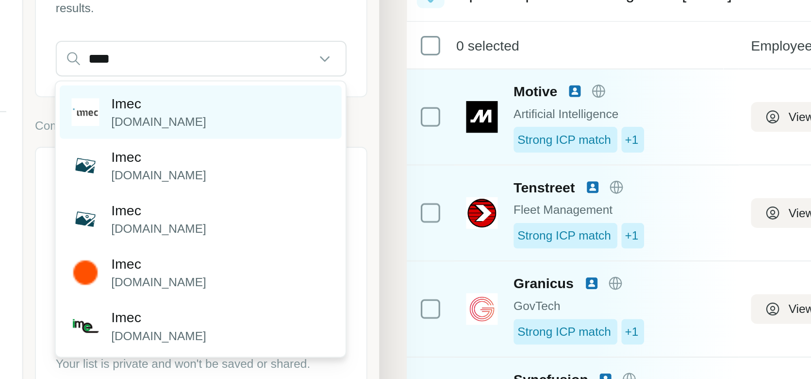
click at [102, 137] on p "imec-int.com" at bounding box center [98, 141] width 47 height 9
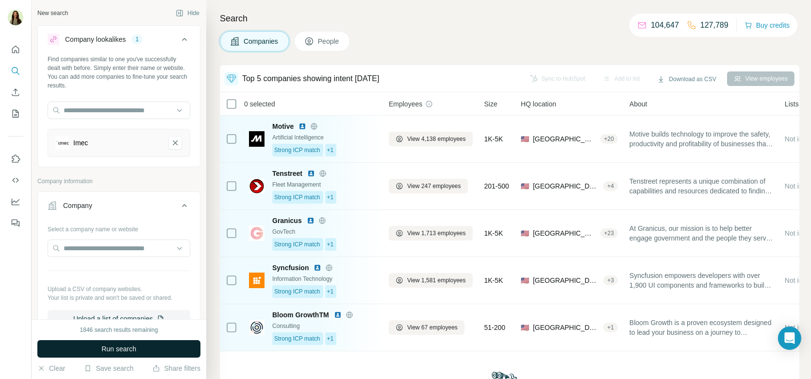
click at [127, 348] on span "Run search" at bounding box center [118, 349] width 35 height 10
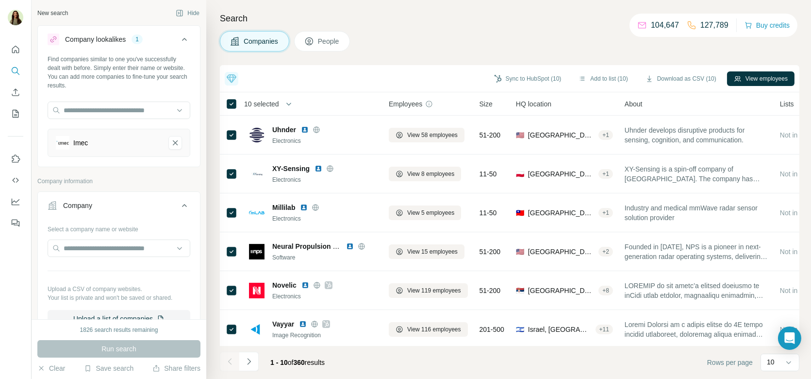
click at [323, 42] on span "People" at bounding box center [329, 41] width 22 height 10
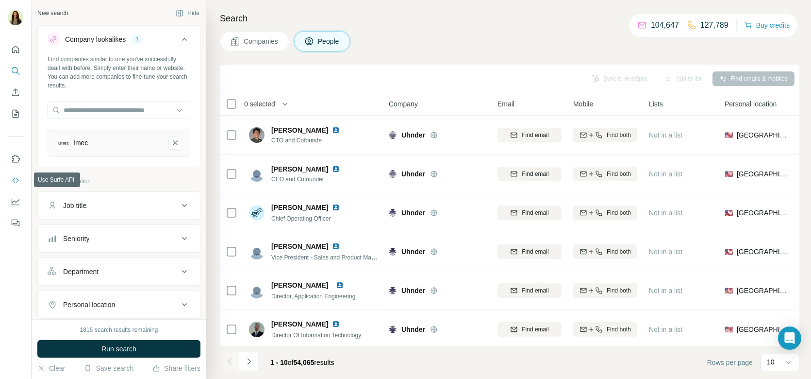
click at [17, 175] on icon "Use Surfe API" at bounding box center [16, 180] width 10 height 10
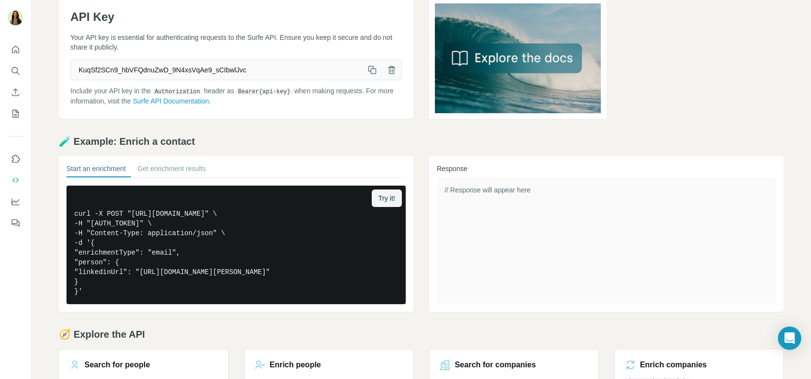
scroll to position [108, 0]
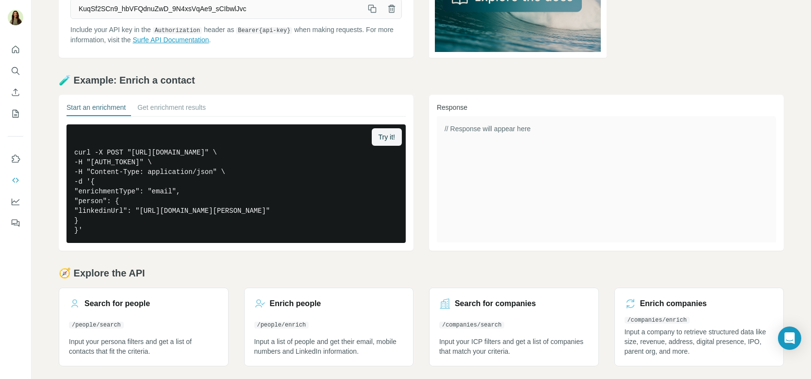
click at [209, 36] on link "Surfe API Documentation" at bounding box center [171, 40] width 76 height 8
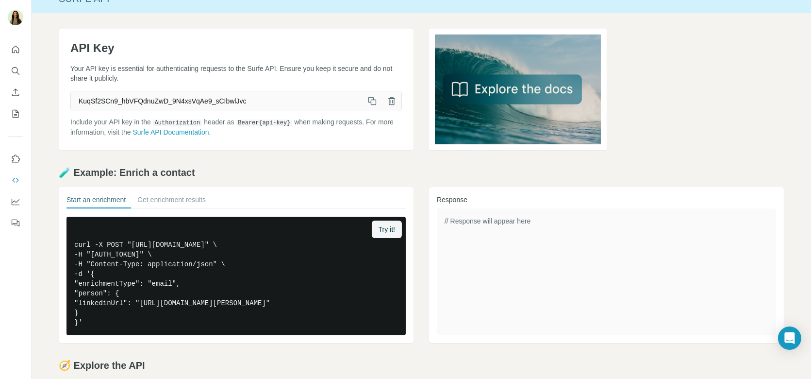
scroll to position [0, 0]
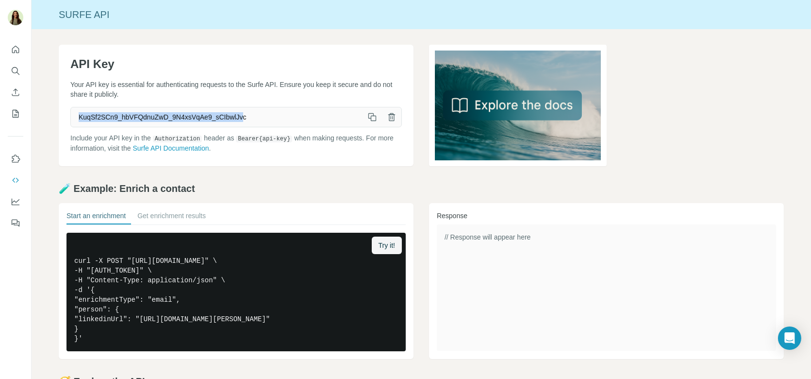
drag, startPoint x: 75, startPoint y: 113, endPoint x: 246, endPoint y: 112, distance: 170.4
click at [246, 112] on span "KuqSf2SCn9_hbVFQdnuZwD_9N4xsVqAe9_sCIbwlJvc" at bounding box center [217, 116] width 292 height 17
click at [271, 117] on span "KuqSf2SCn9_hbVFQdnuZwD_9N4xsVqAe9_sCIbwlJvc" at bounding box center [217, 116] width 292 height 17
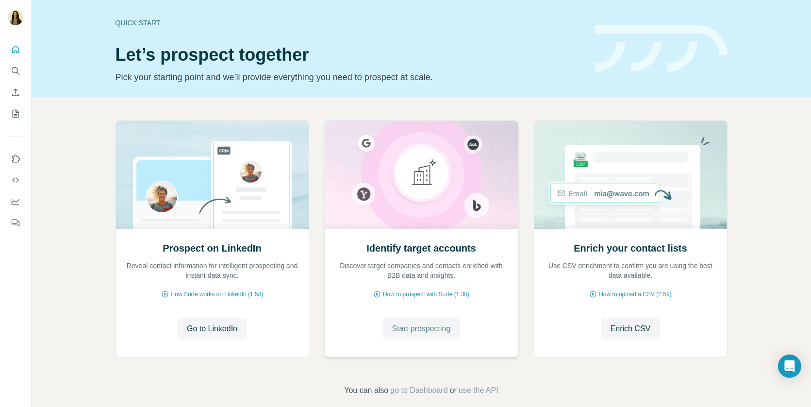
click at [398, 318] on button "Start prospecting" at bounding box center [422, 328] width 78 height 21
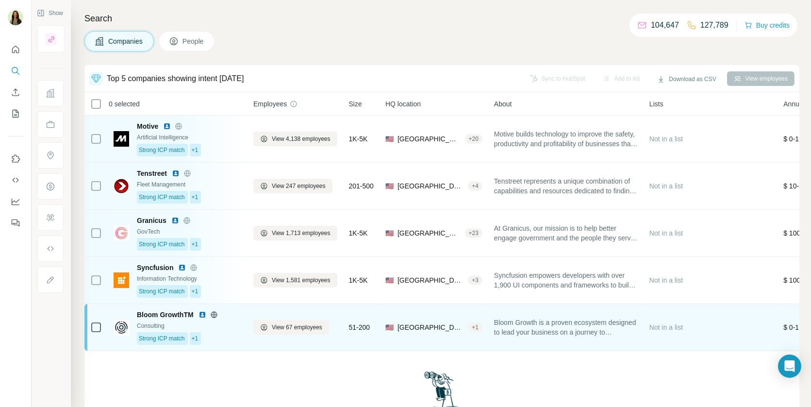
click at [204, 334] on div "Strong ICP match +1" at bounding box center [189, 338] width 105 height 13
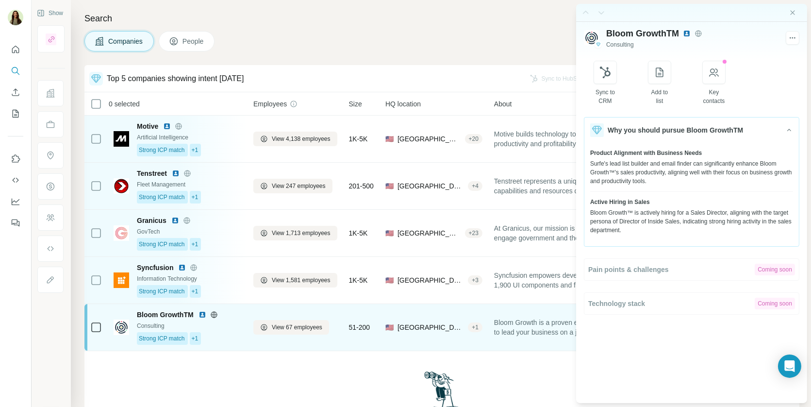
click at [201, 312] on img at bounding box center [203, 315] width 8 height 8
